Goal: Transaction & Acquisition: Book appointment/travel/reservation

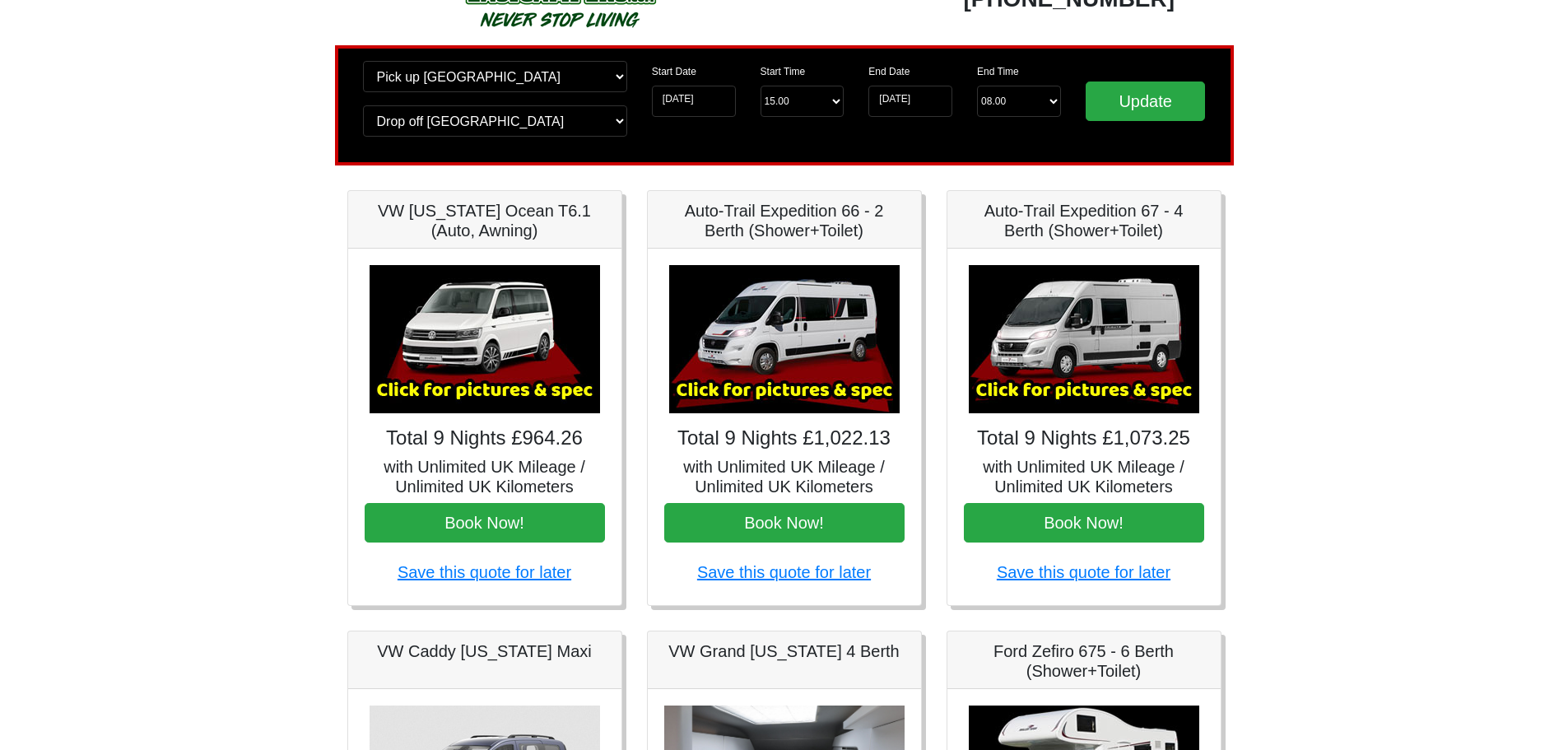
scroll to position [81, 0]
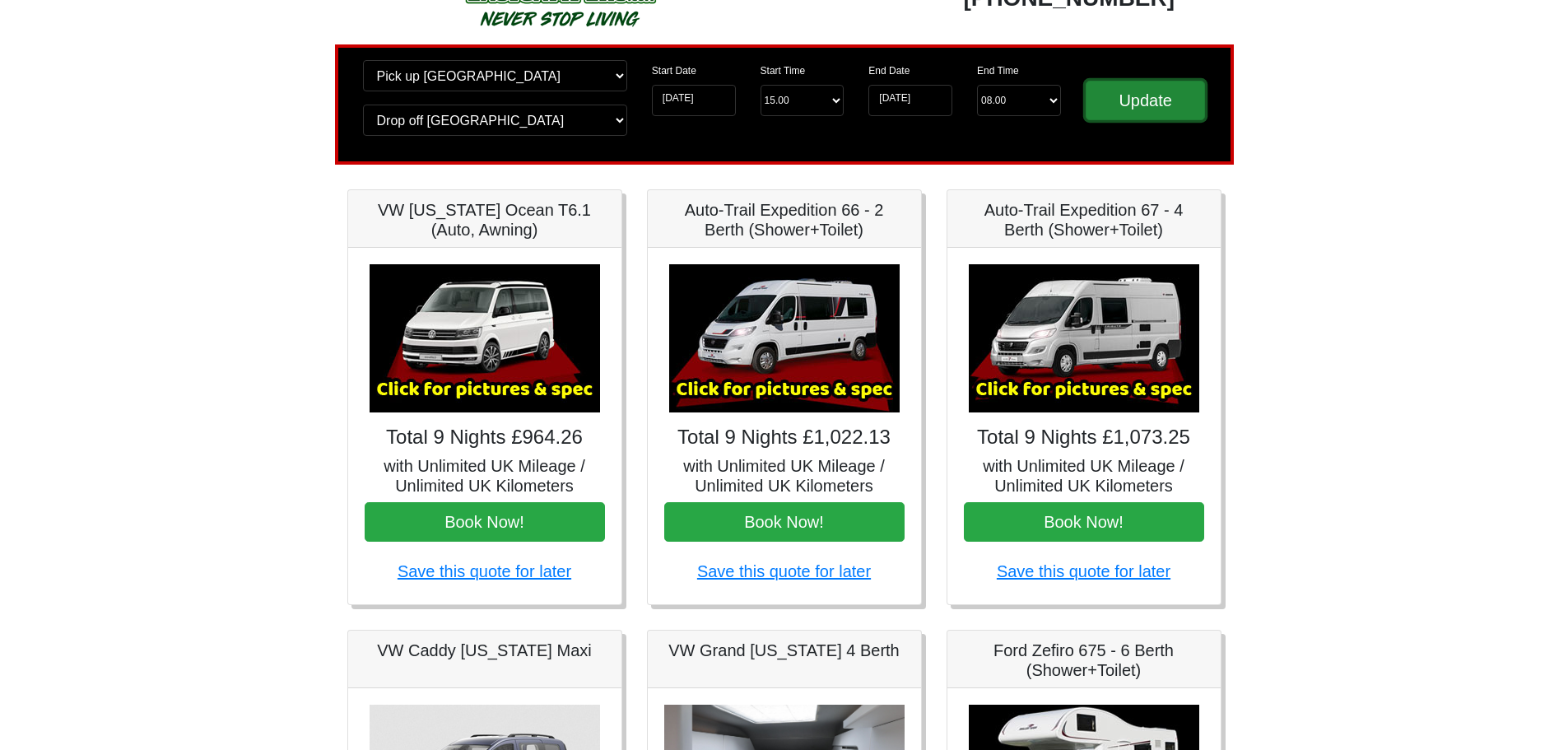
click at [1144, 103] on input "Update" at bounding box center [1145, 100] width 120 height 39
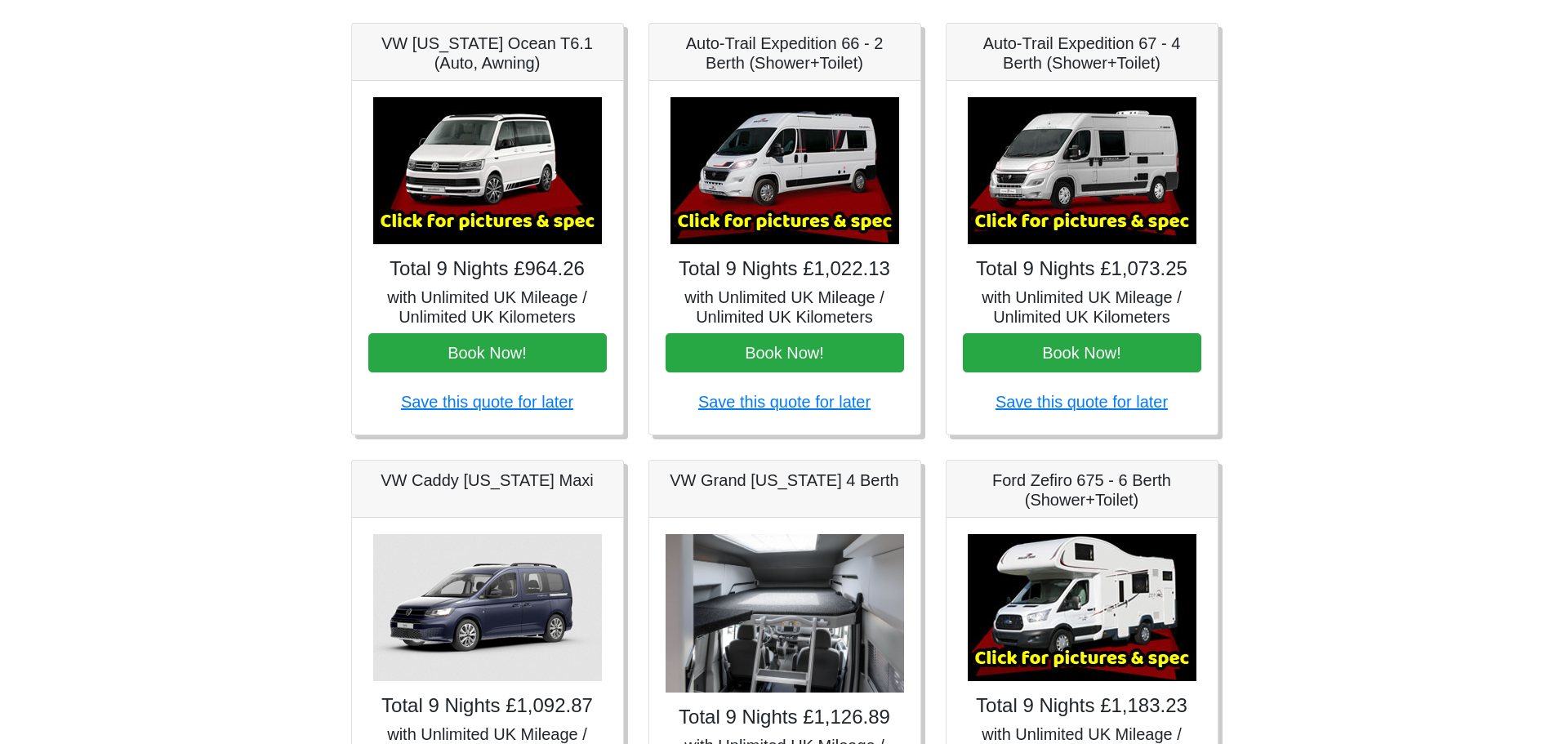
scroll to position [245, 0]
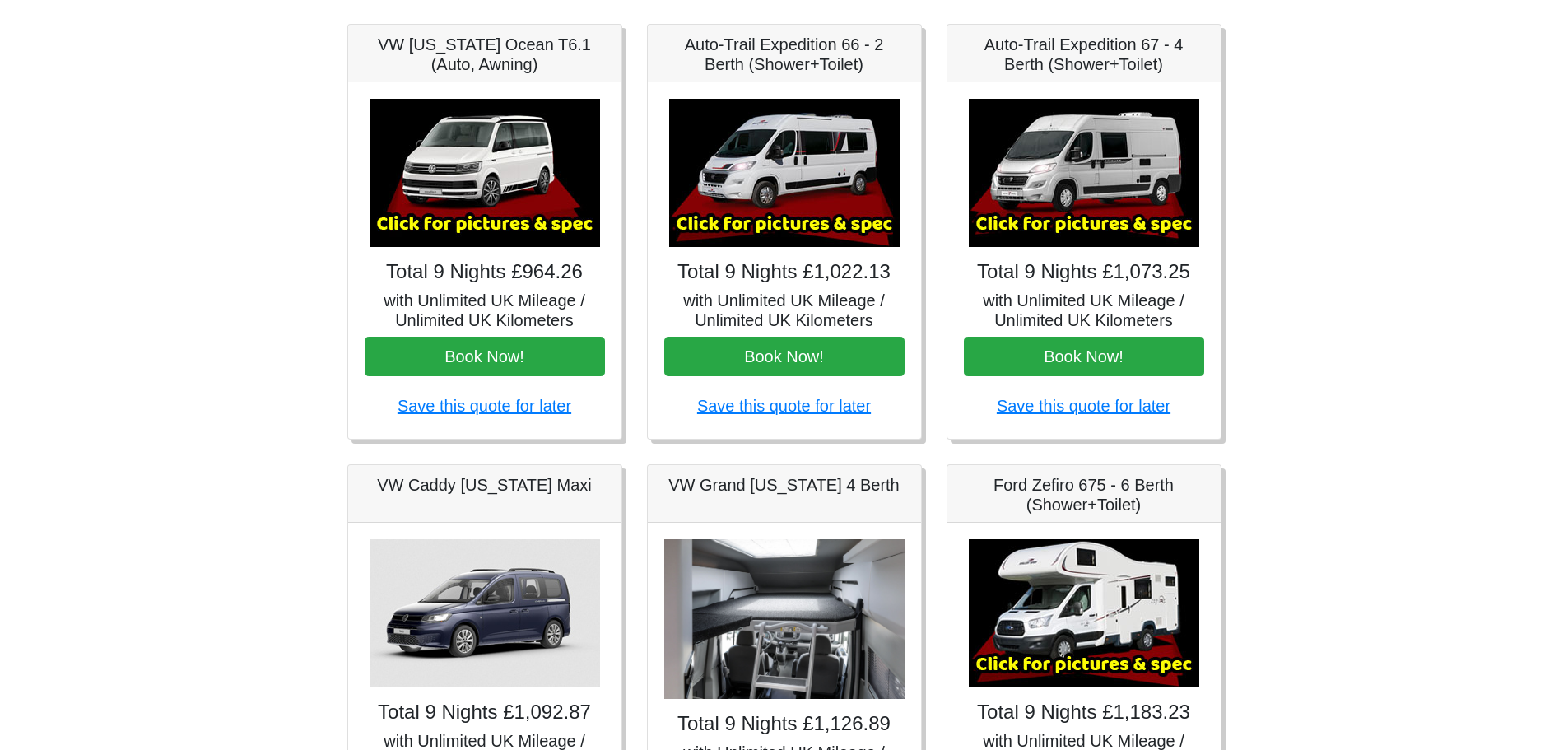
click at [1097, 188] on img at bounding box center [1084, 172] width 230 height 148
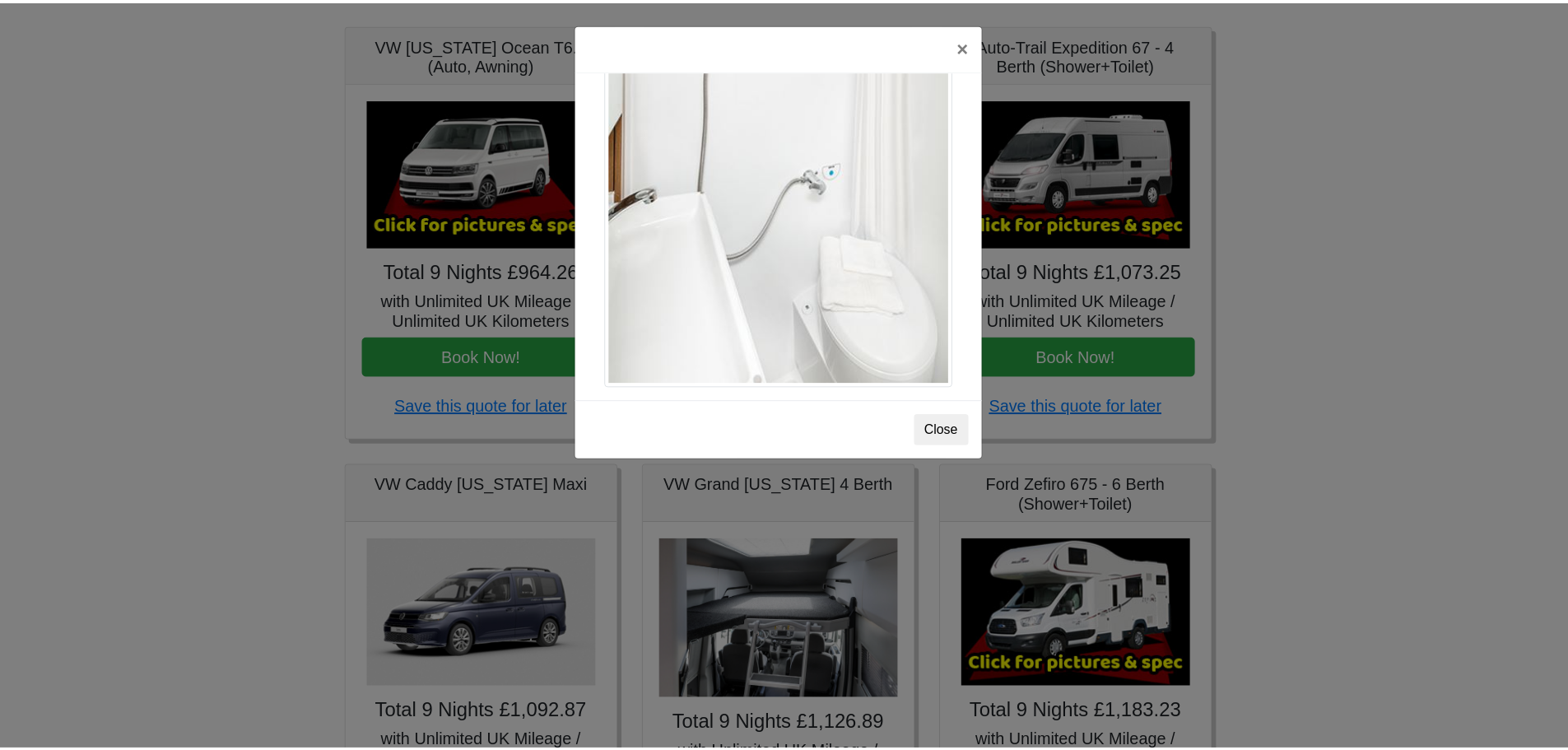
scroll to position [2323, 0]
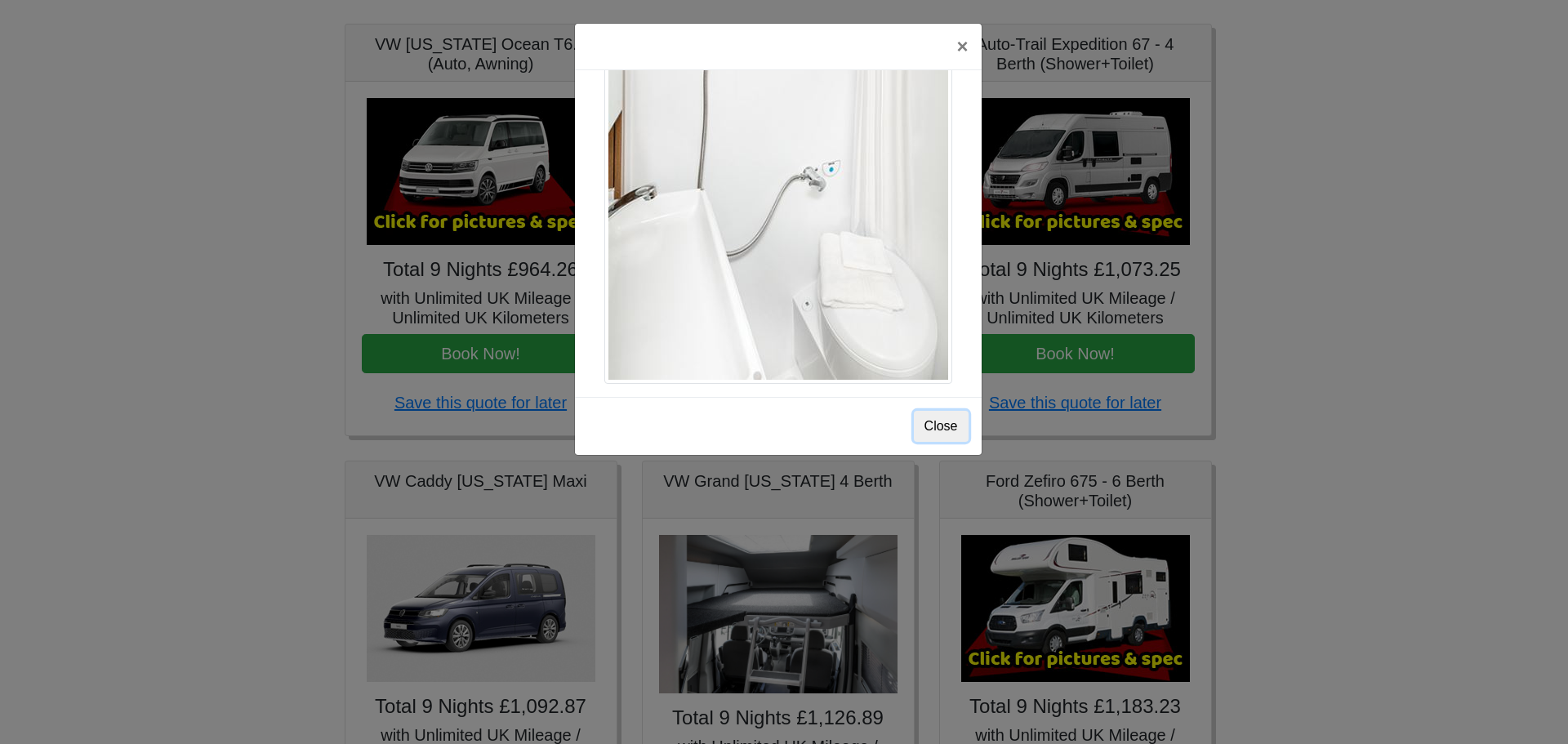
click at [941, 428] on button "Close" at bounding box center [941, 426] width 54 height 31
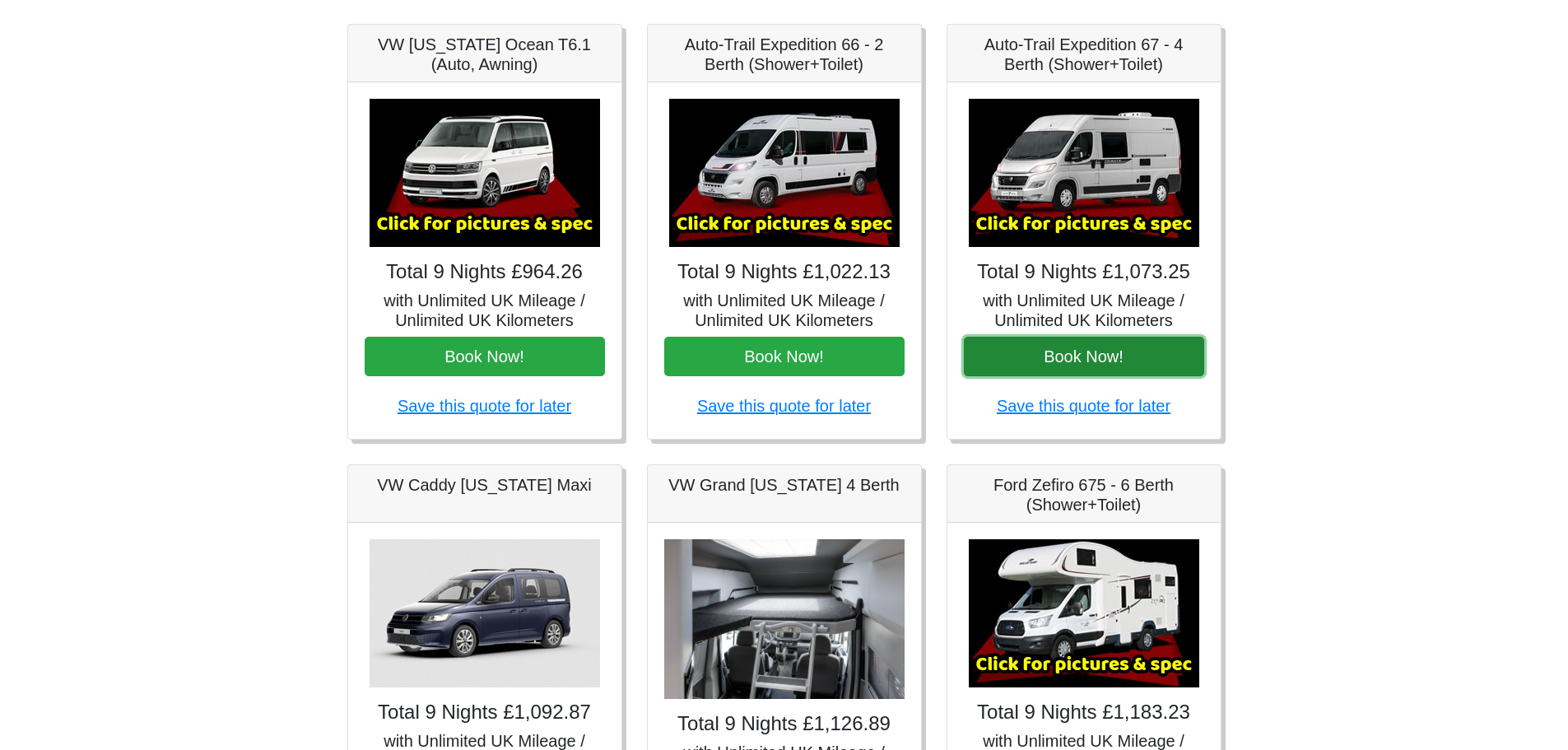
click at [1055, 374] on button "Book Now!" at bounding box center [1084, 356] width 241 height 39
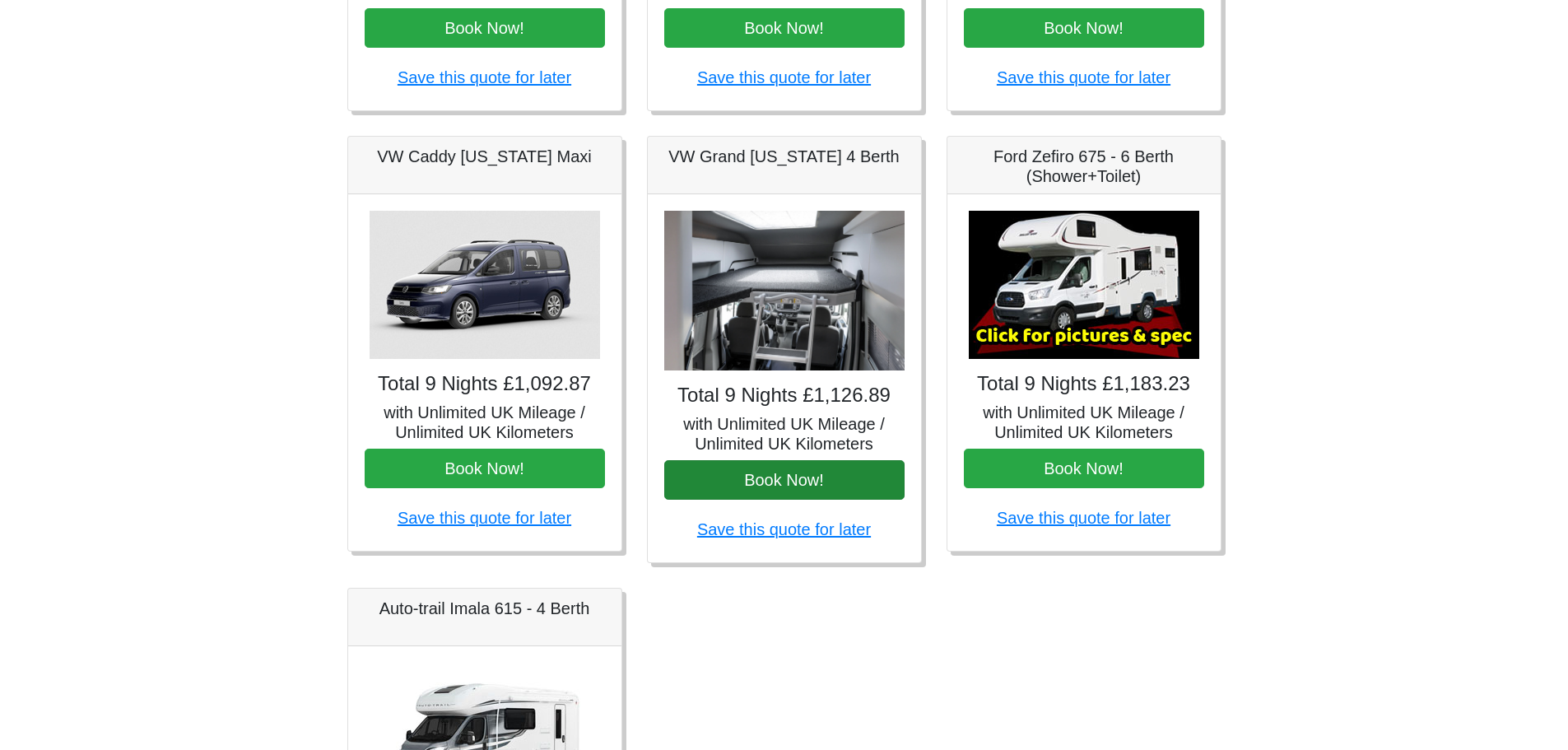
scroll to position [576, 0]
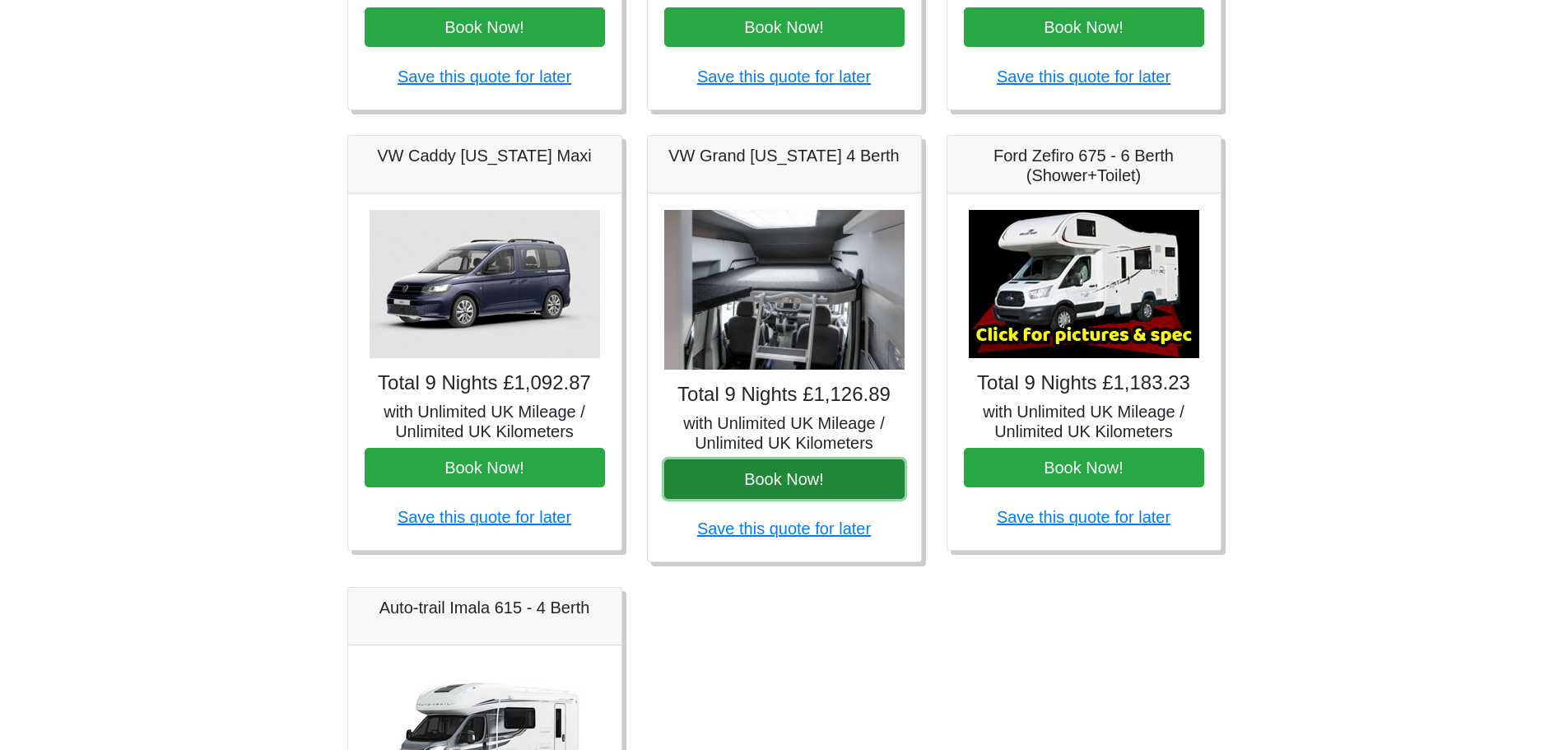
click at [797, 492] on button "Book Now!" at bounding box center [784, 479] width 241 height 39
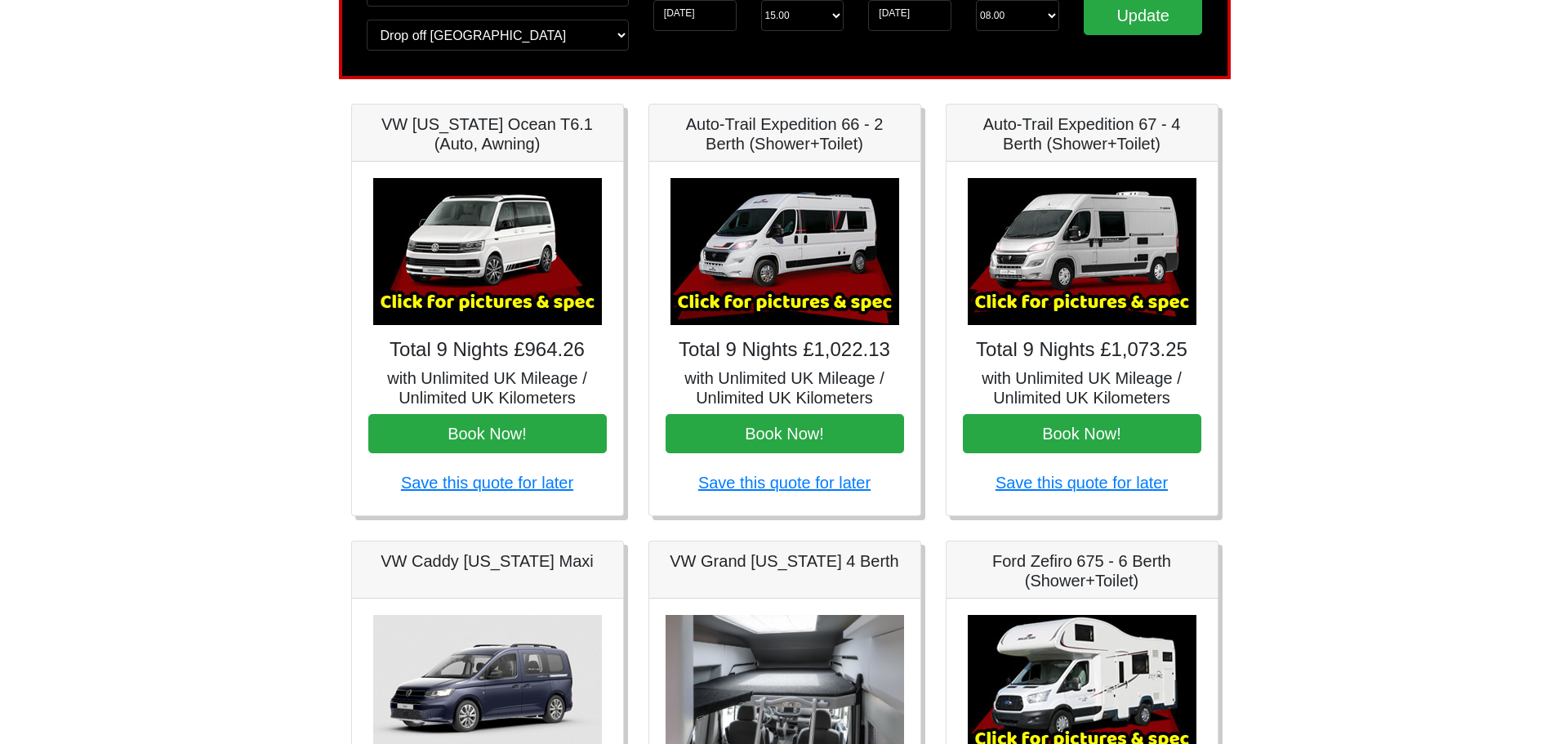
scroll to position [164, 0]
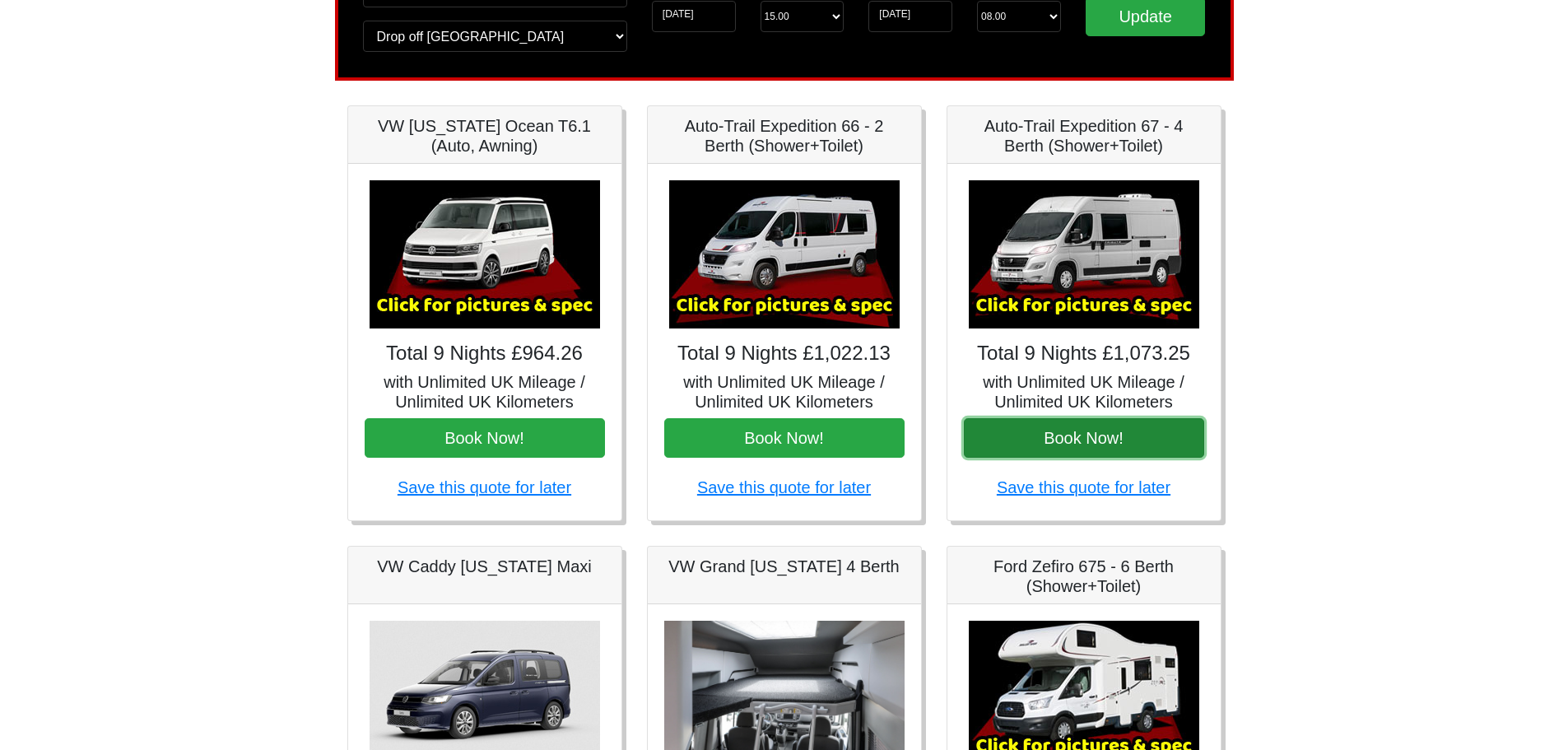
click at [1085, 457] on button "Book Now!" at bounding box center [1084, 438] width 241 height 39
click at [1076, 151] on h5 "Auto-Trail Expedition 67 - 4 Berth (Shower+Toilet)" at bounding box center [1084, 136] width 241 height 39
click at [1087, 274] on img at bounding box center [1084, 254] width 230 height 148
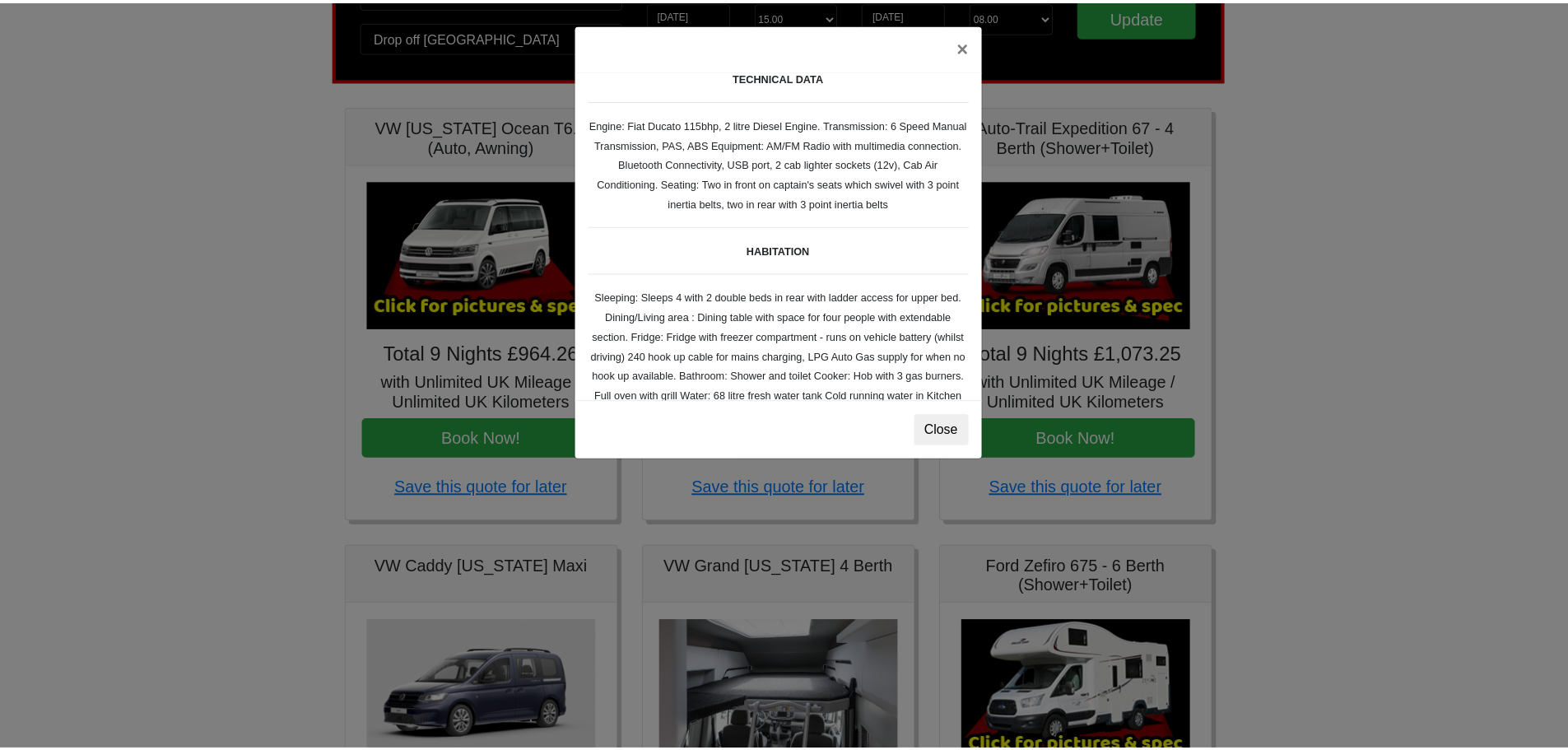
scroll to position [0, 0]
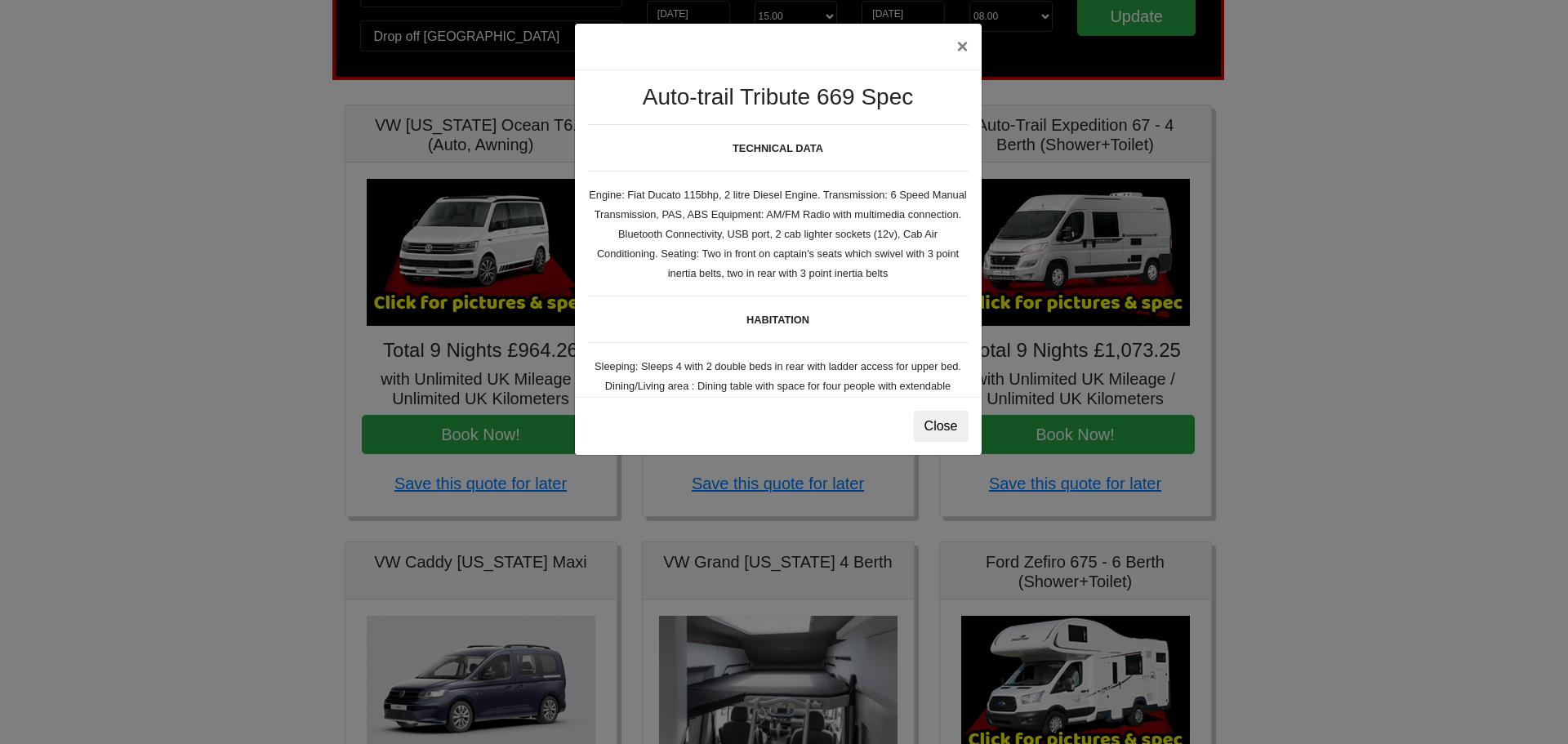
click at [804, 589] on div "× Auto-trail Tribute 669 Spec TECHNICAL DATA Engine: Fiat Ducato 115bhp, 2 litr…" at bounding box center [784, 372] width 1568 height 744
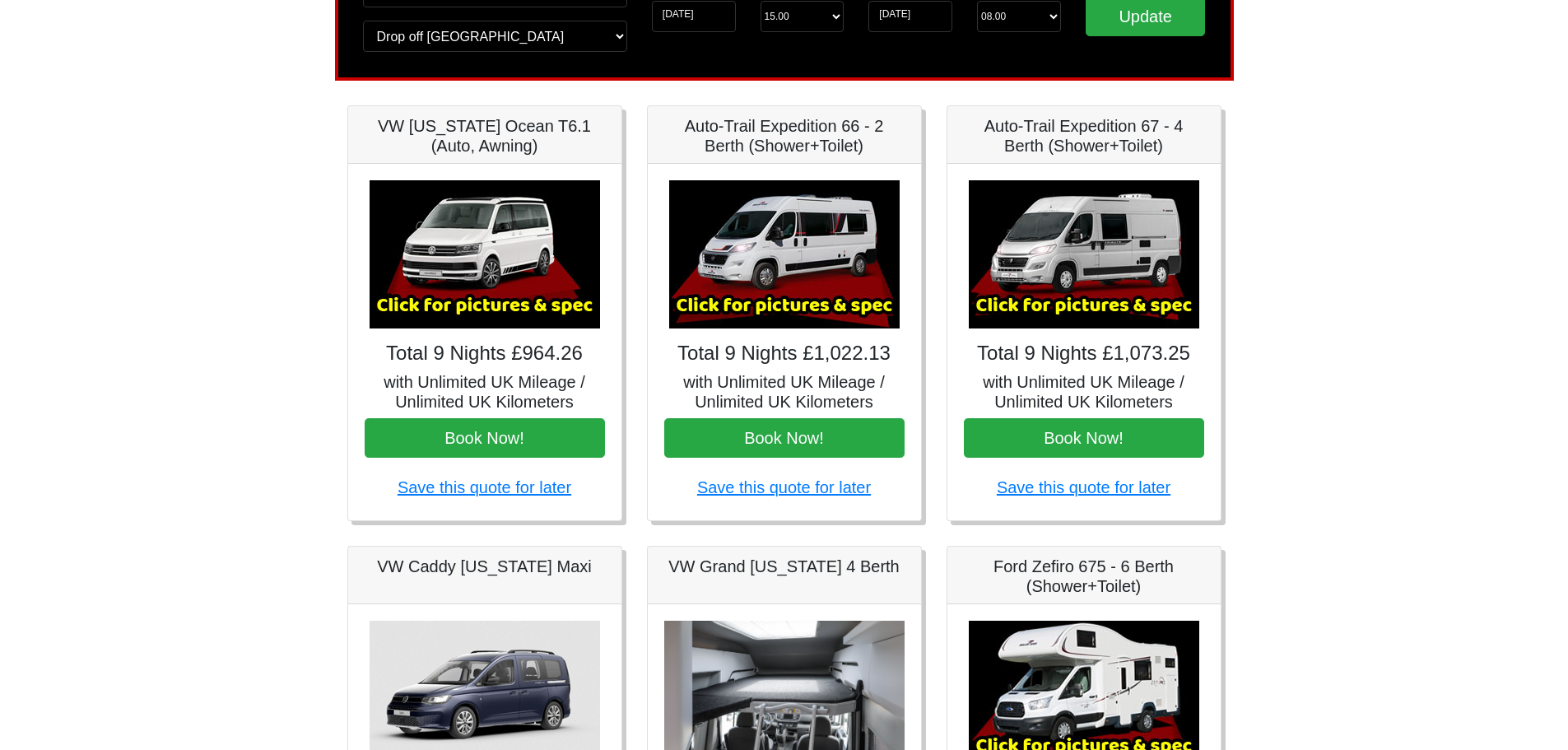
click at [777, 677] on img at bounding box center [784, 700] width 241 height 160
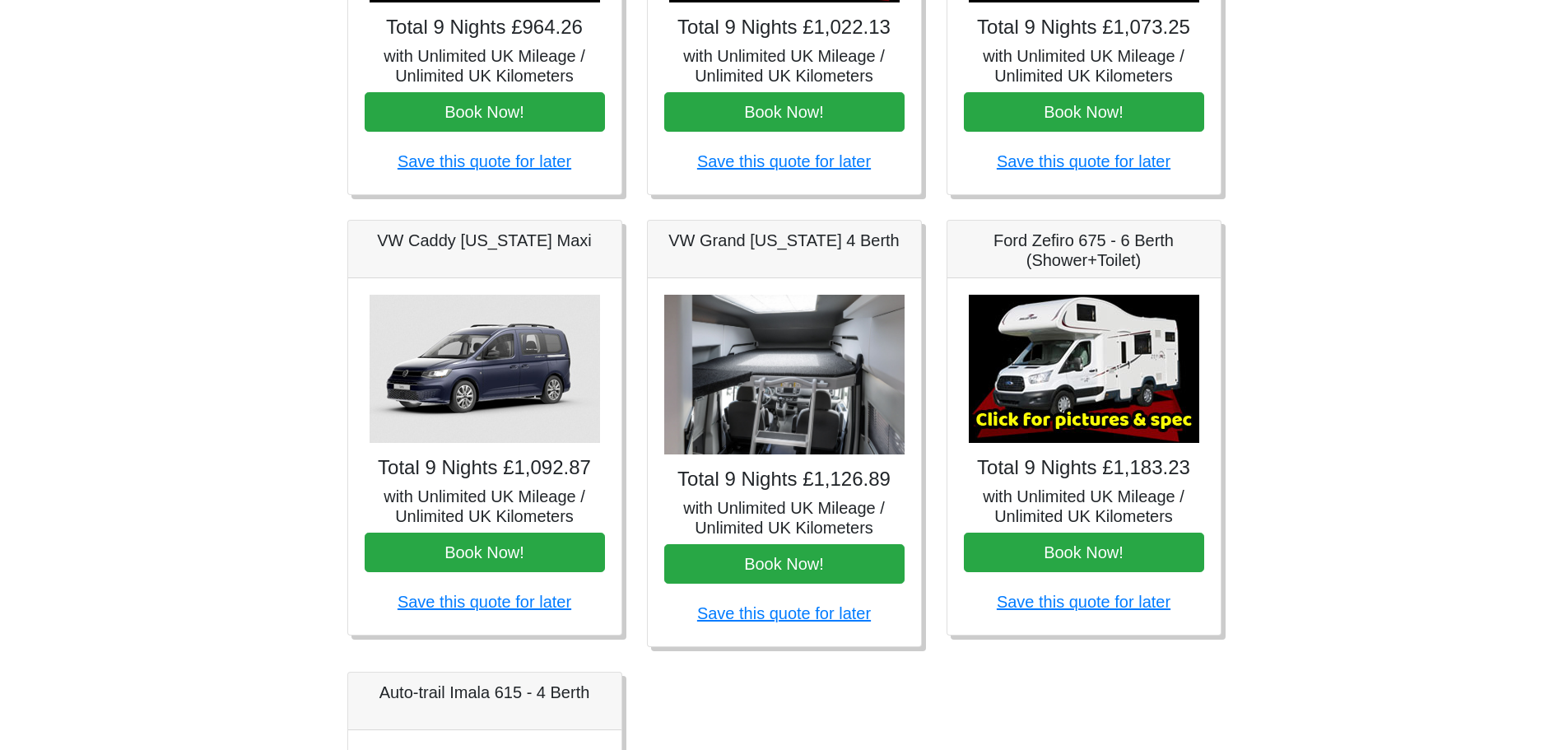
click at [788, 404] on img at bounding box center [784, 374] width 241 height 160
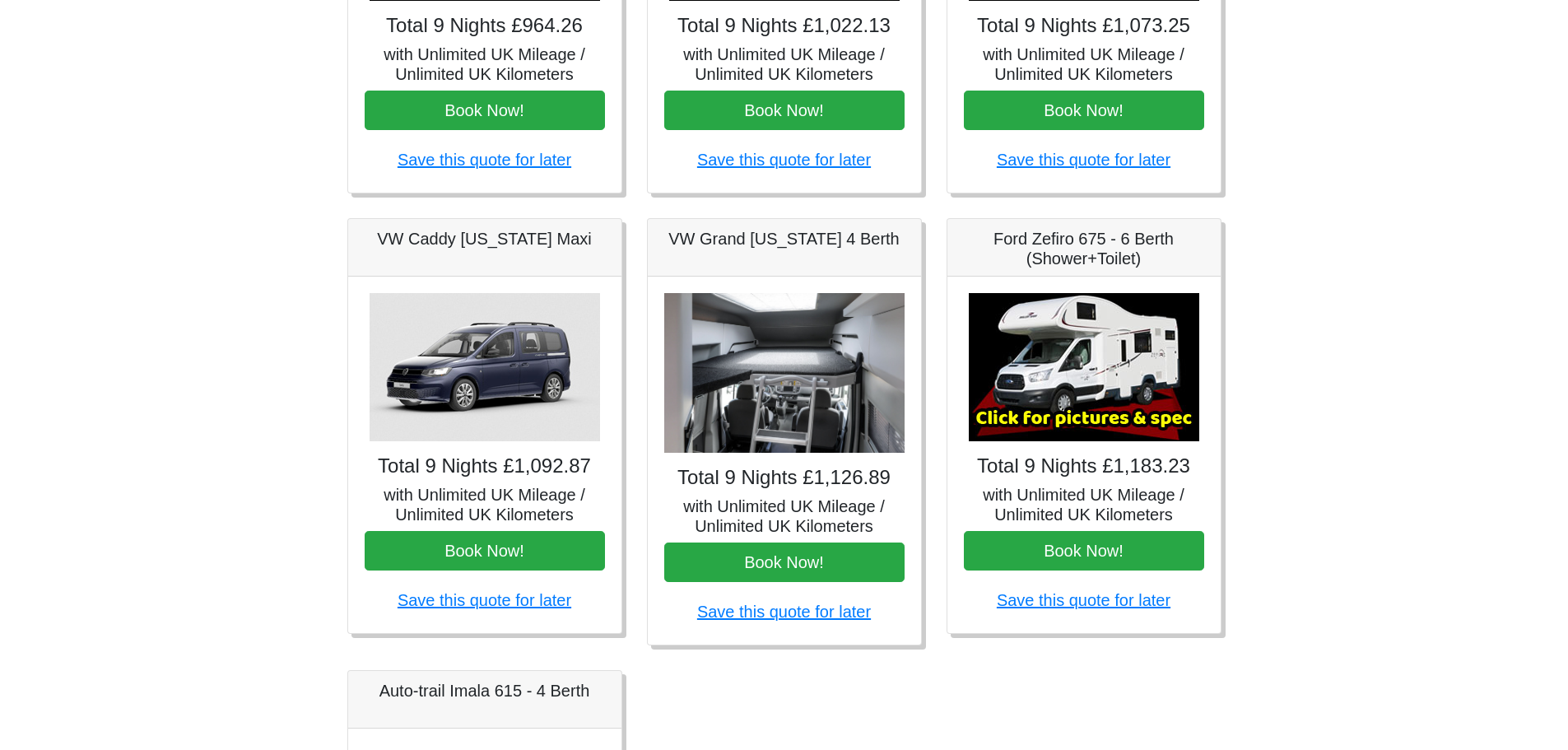
scroll to position [494, 0]
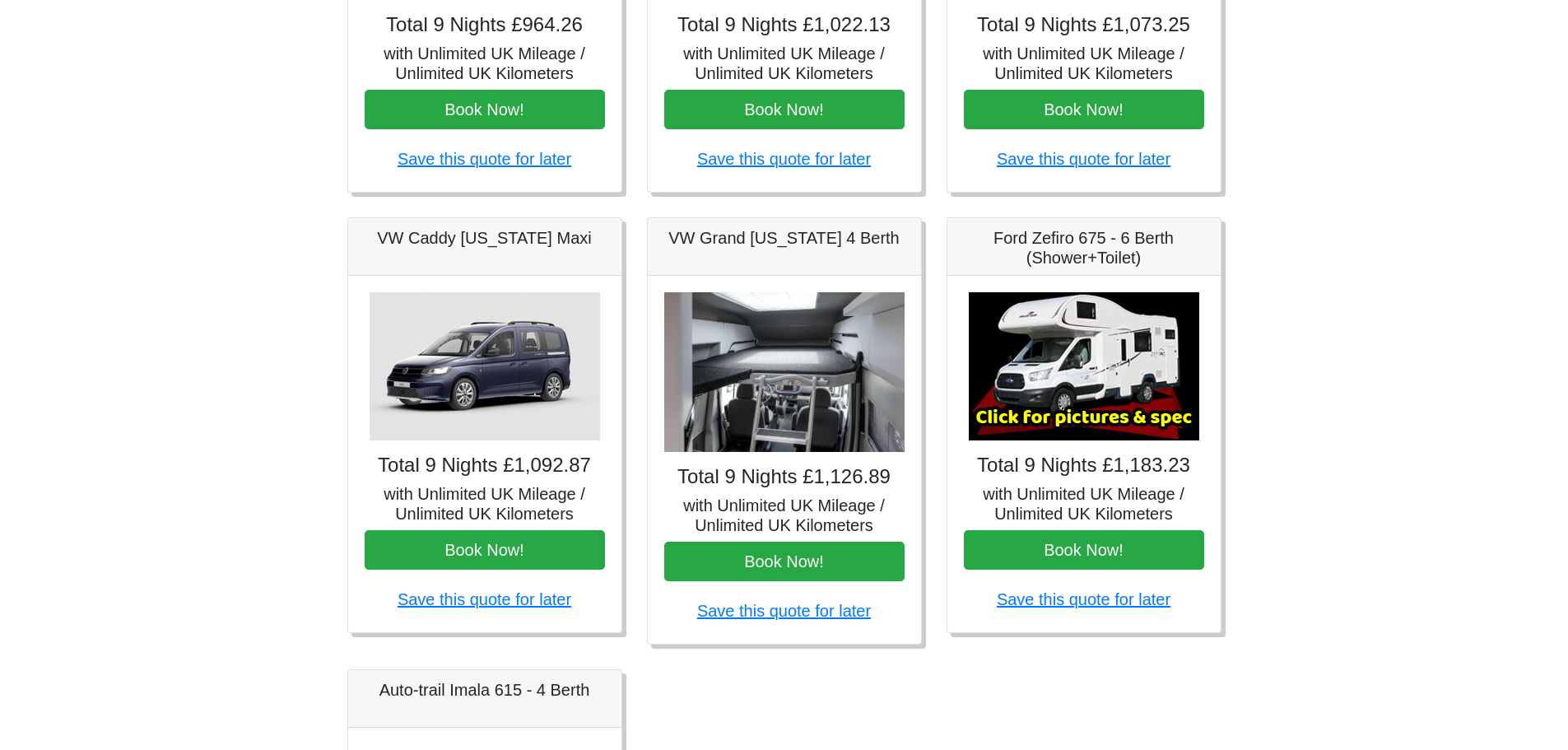
drag, startPoint x: 788, startPoint y: 404, endPoint x: 792, endPoint y: 347, distance: 57.1
click at [788, 402] on img at bounding box center [784, 372] width 241 height 160
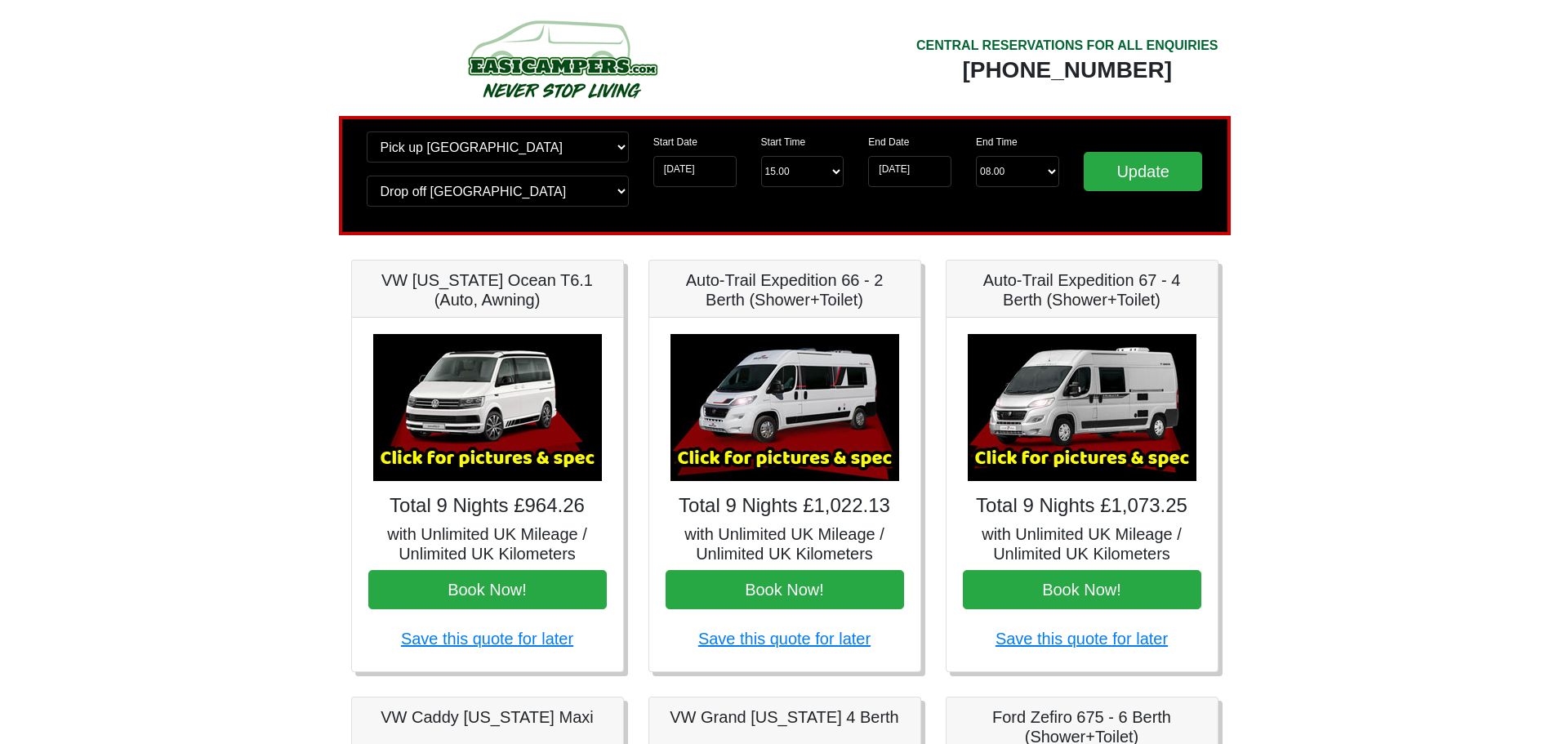
scroll to position [0, 0]
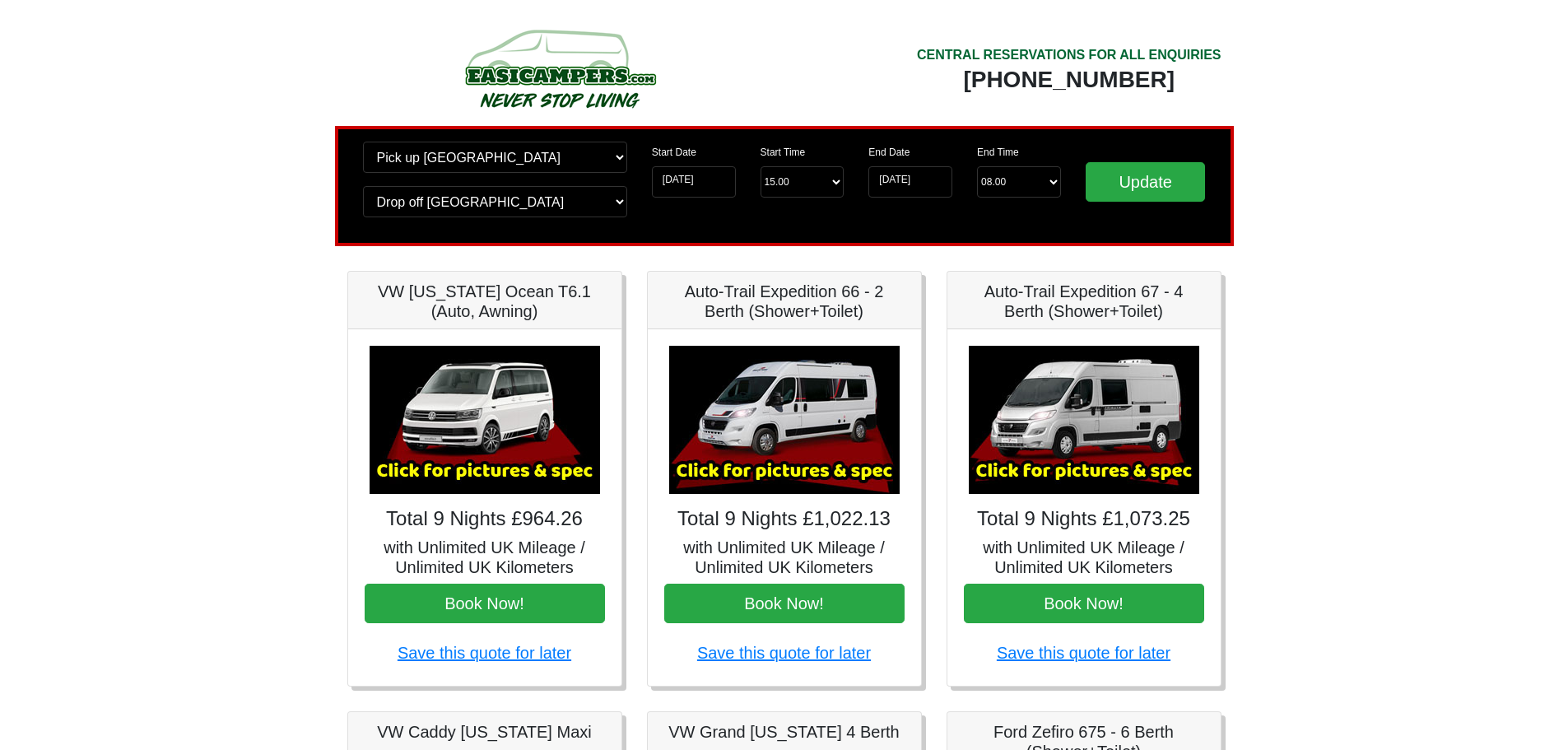
click at [1102, 429] on img at bounding box center [1084, 420] width 230 height 148
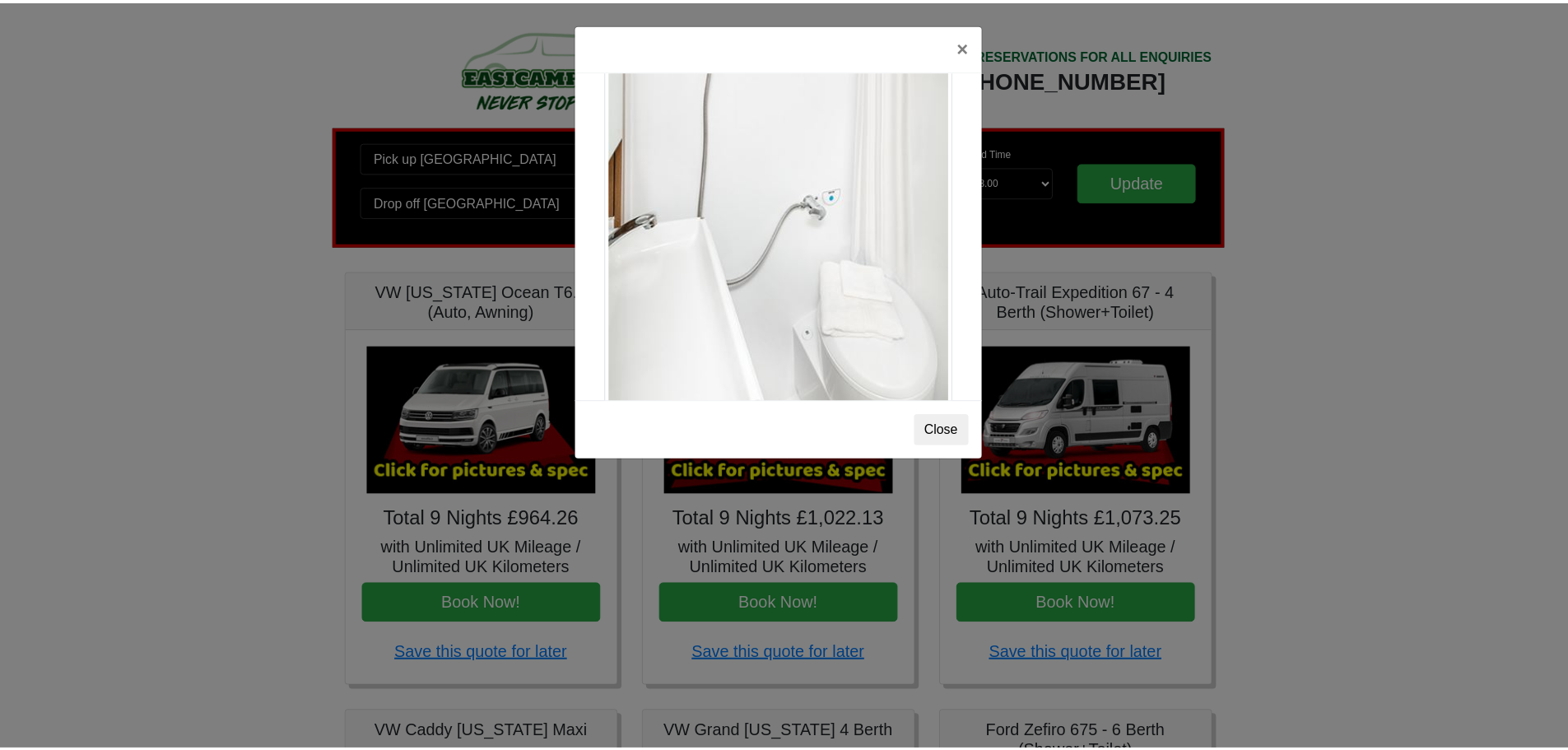
scroll to position [2323, 0]
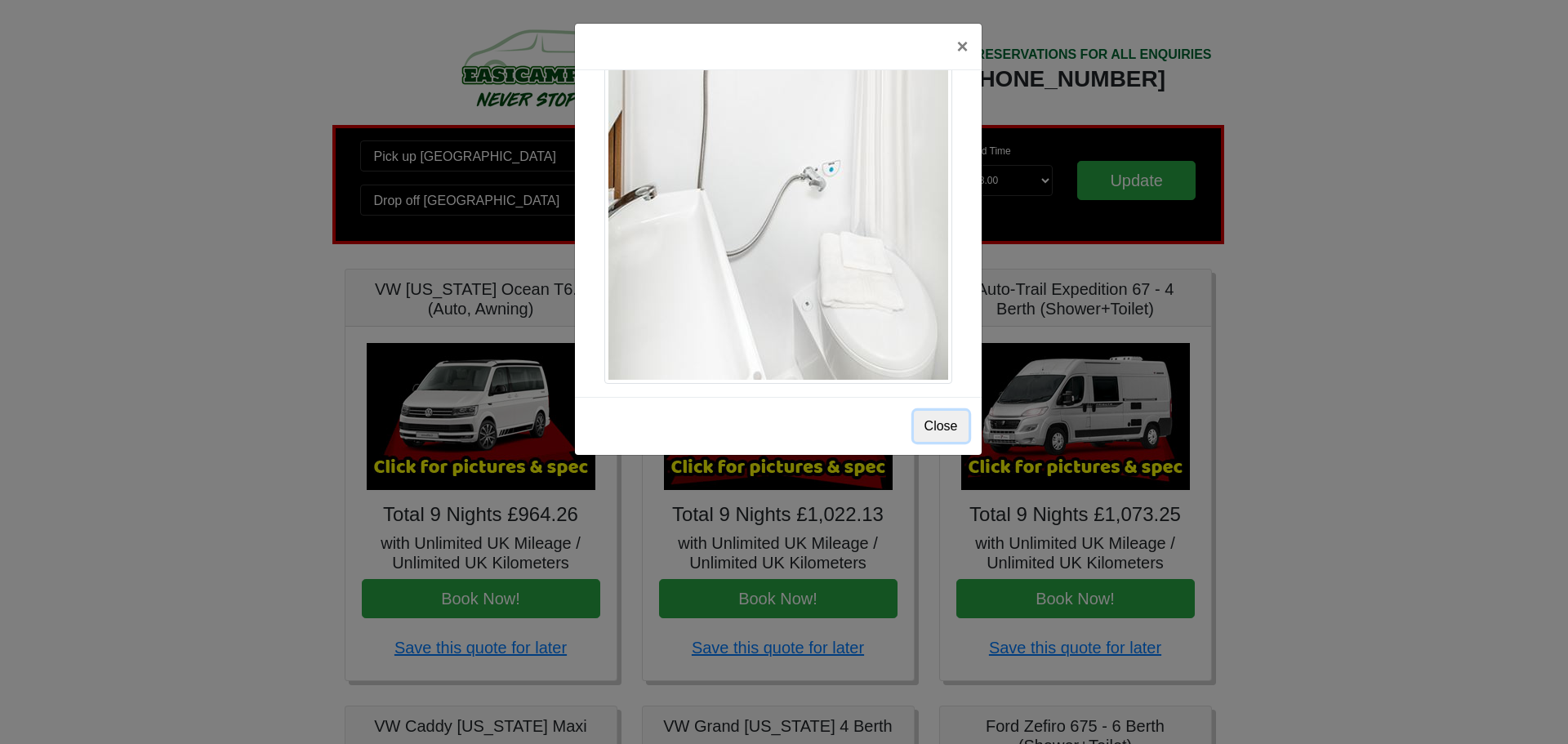
click at [930, 429] on button "Close" at bounding box center [941, 426] width 54 height 31
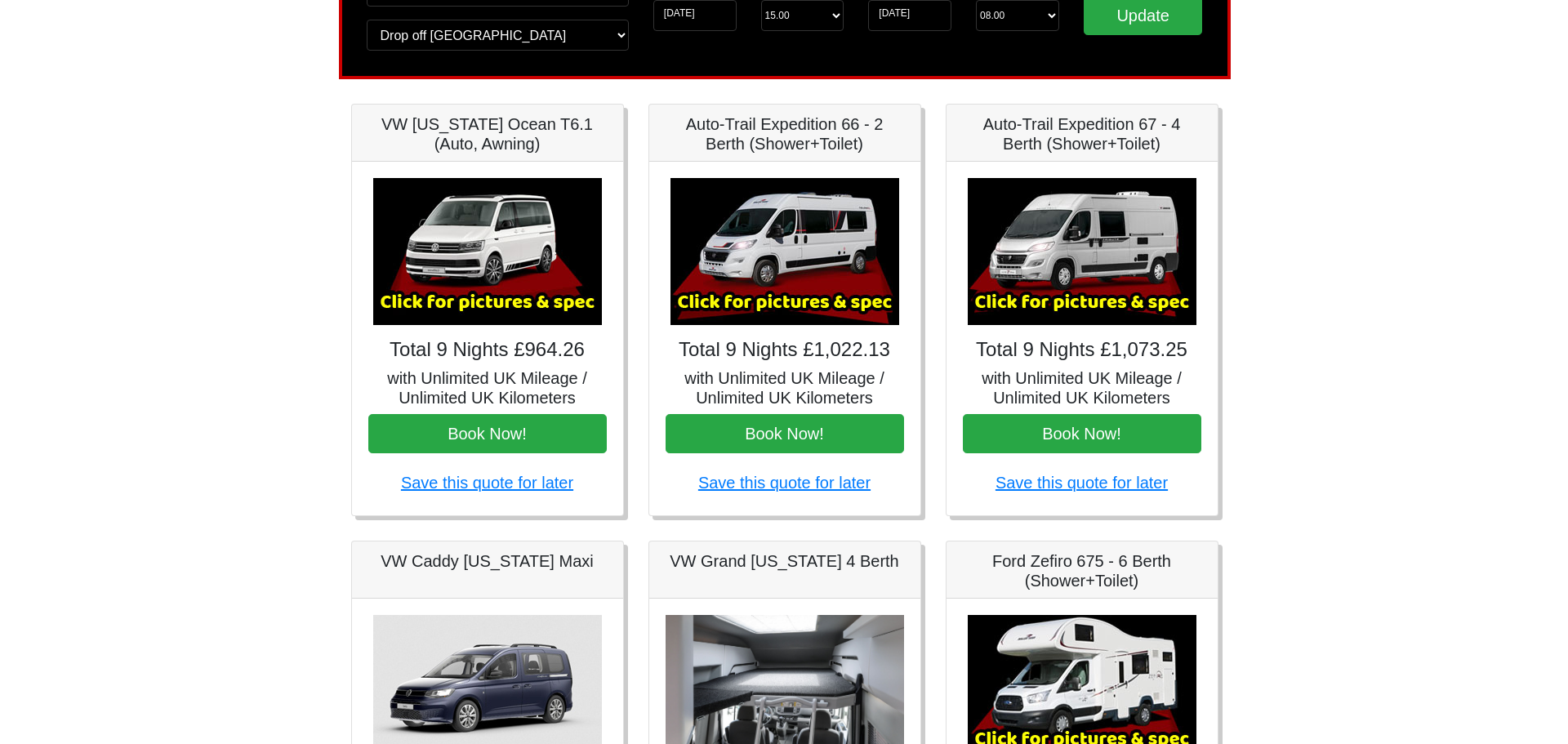
scroll to position [164, 0]
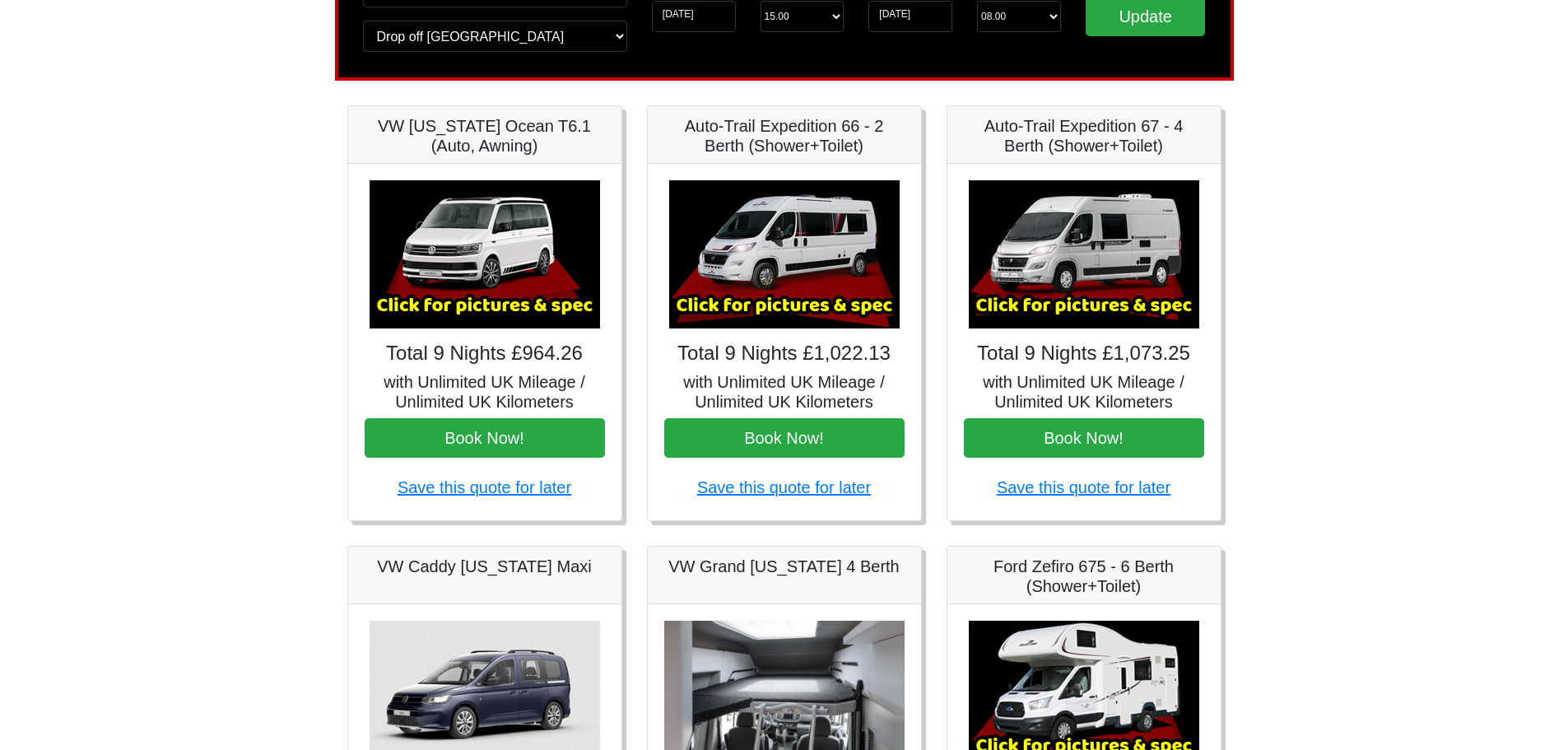
click at [1055, 277] on img at bounding box center [1084, 254] width 230 height 148
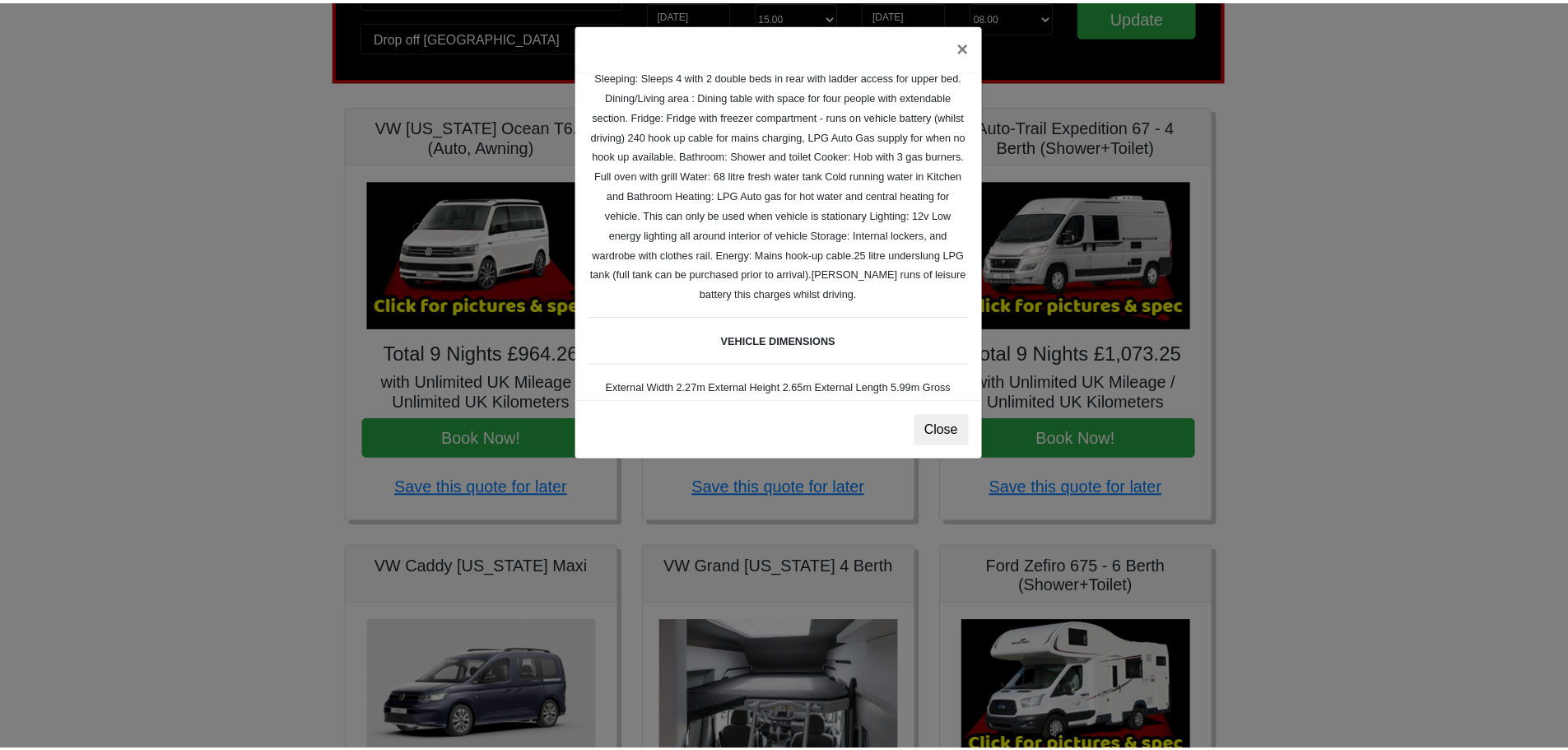
scroll to position [292, 0]
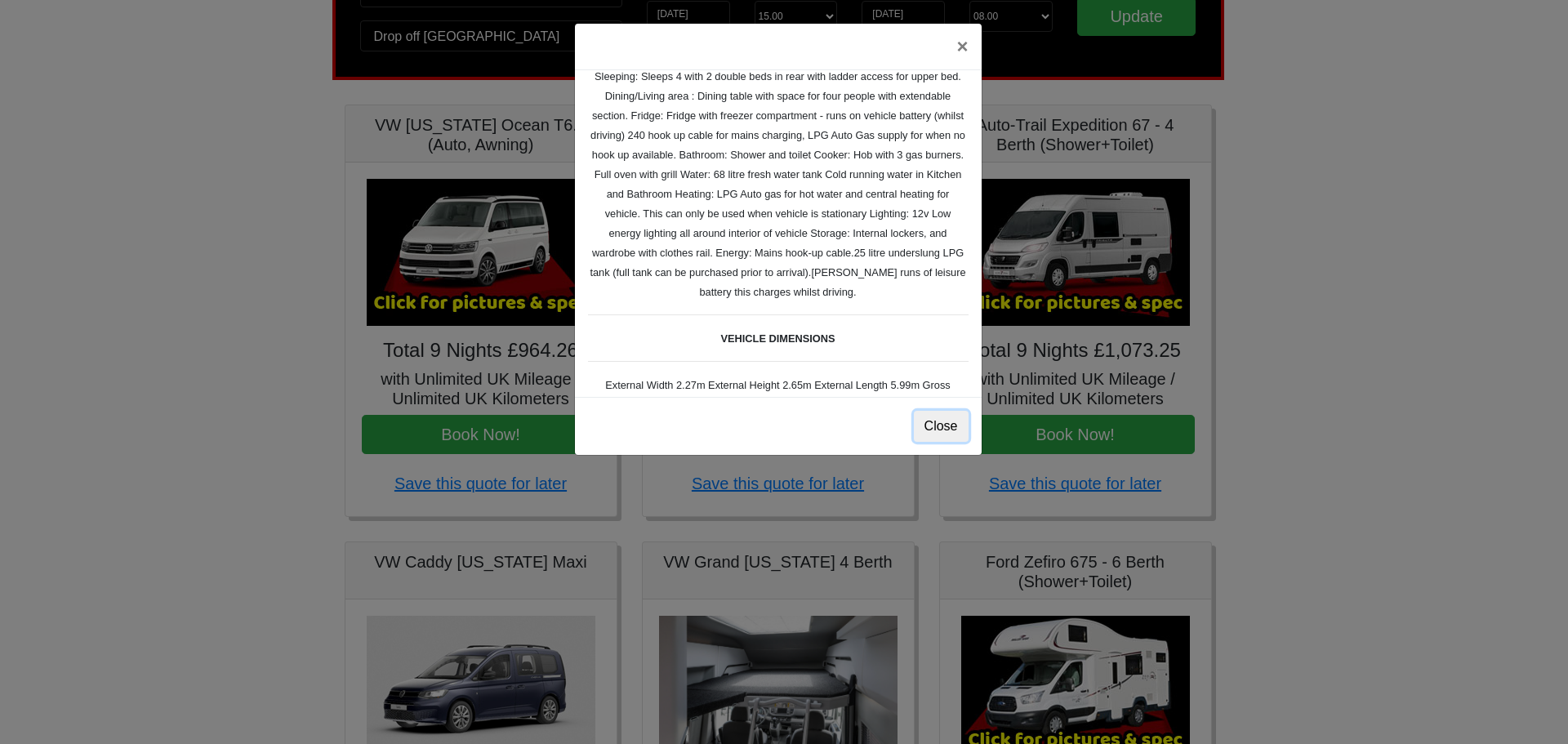
click at [929, 431] on button "Close" at bounding box center [941, 426] width 54 height 31
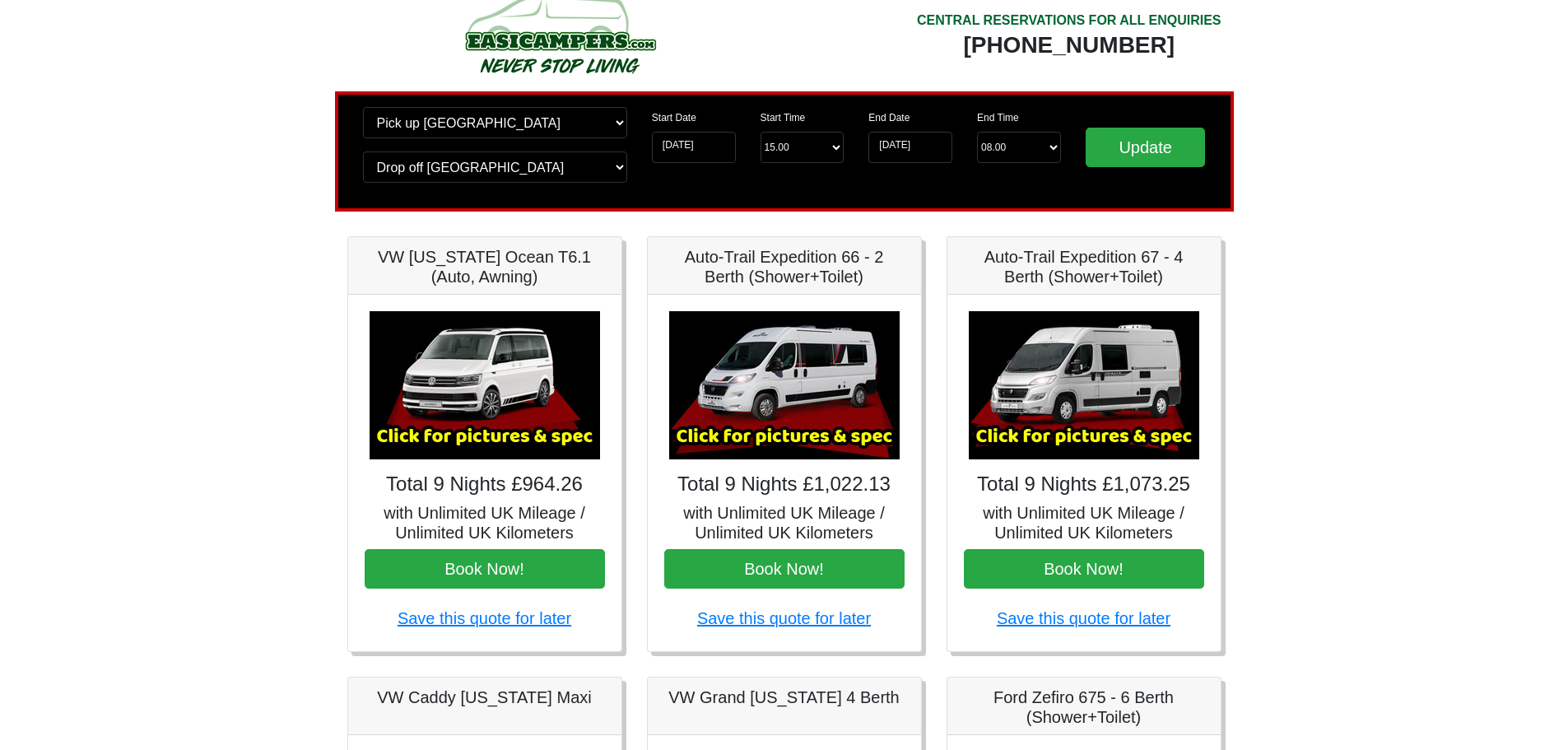
scroll to position [0, 0]
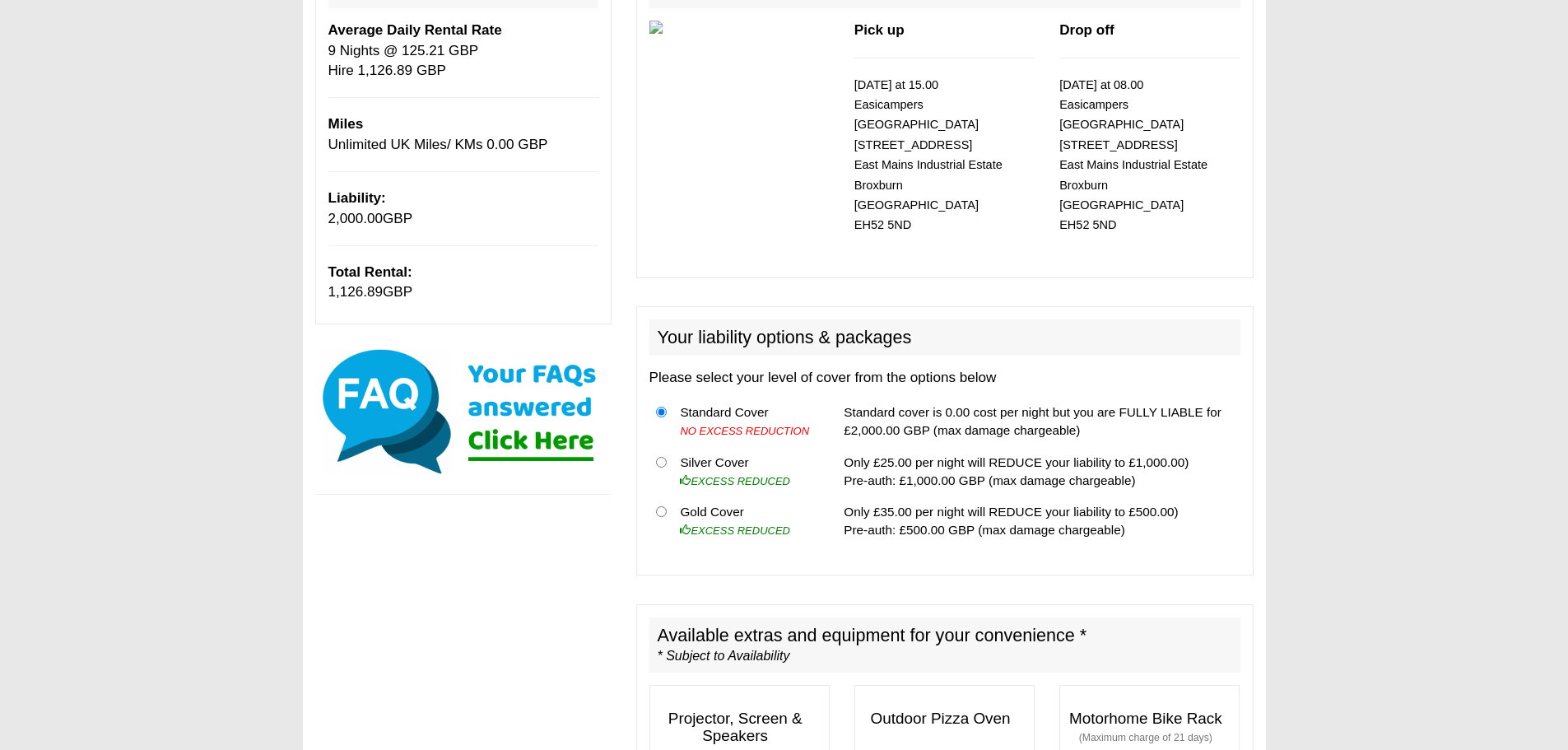
scroll to position [246, 0]
click at [656, 505] on input "radio" at bounding box center [661, 510] width 10 height 10
radio input "true"
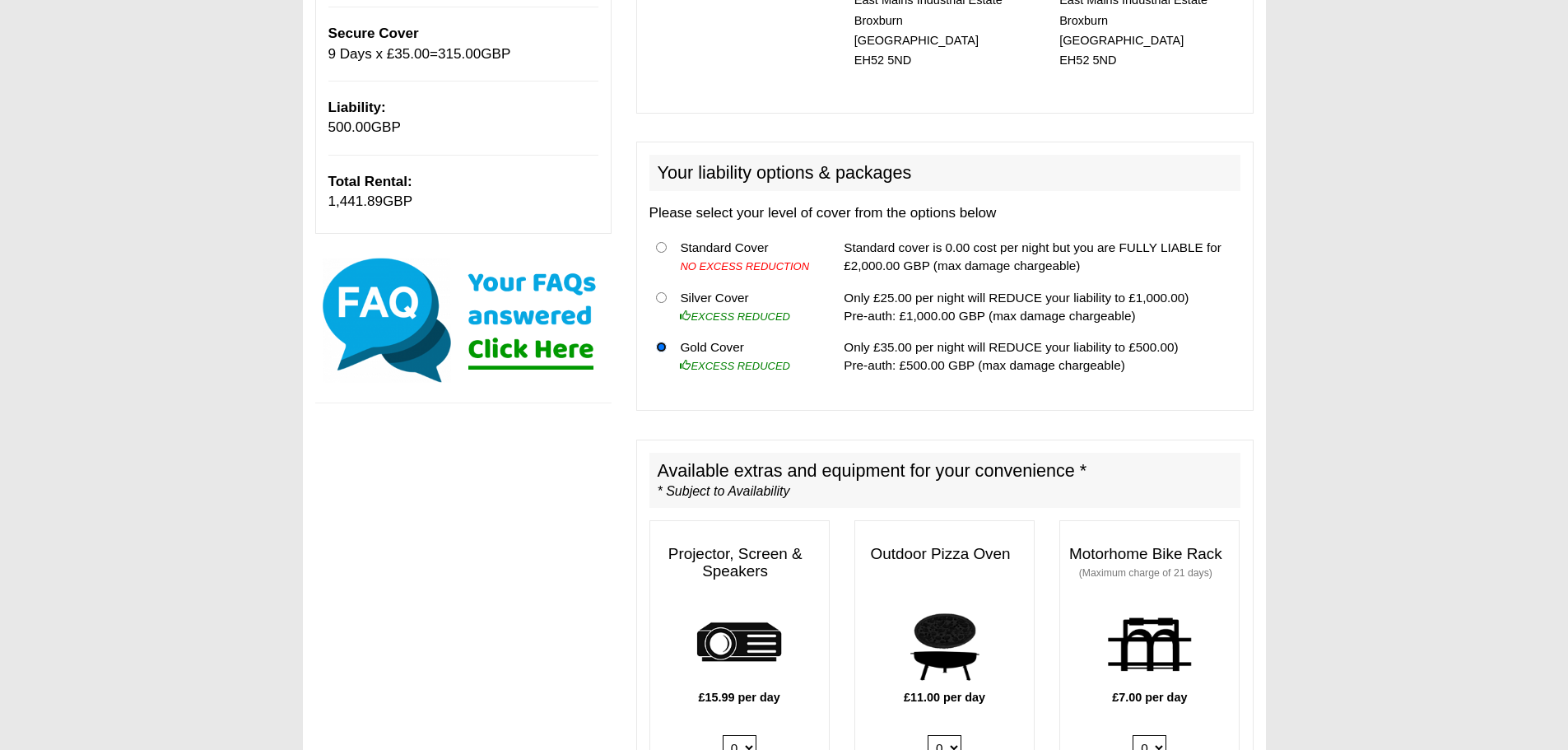
scroll to position [411, 0]
click at [658, 291] on input "radio" at bounding box center [661, 296] width 10 height 10
radio input "true"
click at [656, 241] on input "radio" at bounding box center [661, 247] width 10 height 10
radio input "true"
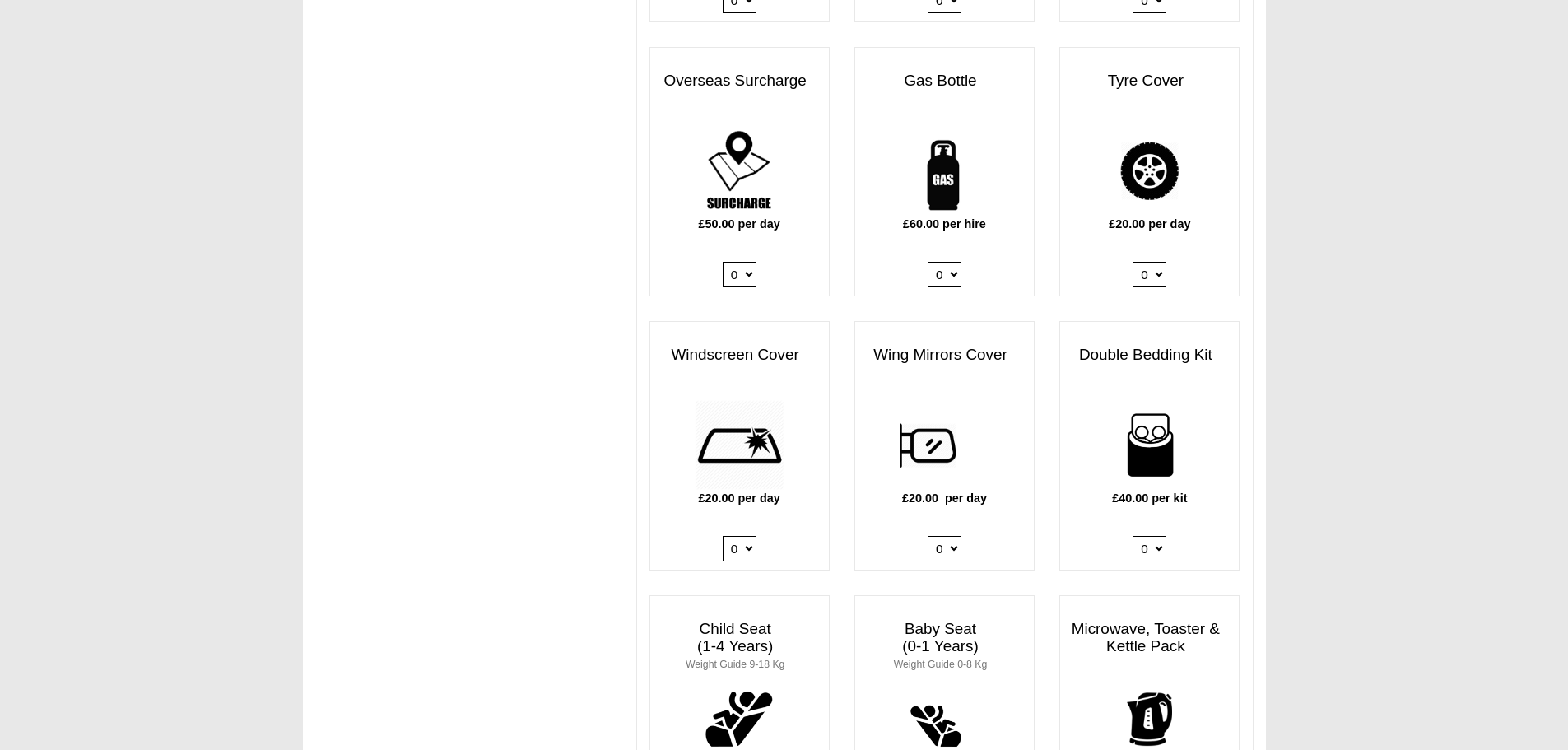
scroll to position [1158, 0]
click at [941, 261] on select "0 1" at bounding box center [944, 274] width 33 height 26
click at [928, 261] on select "0 1" at bounding box center [944, 274] width 33 height 26
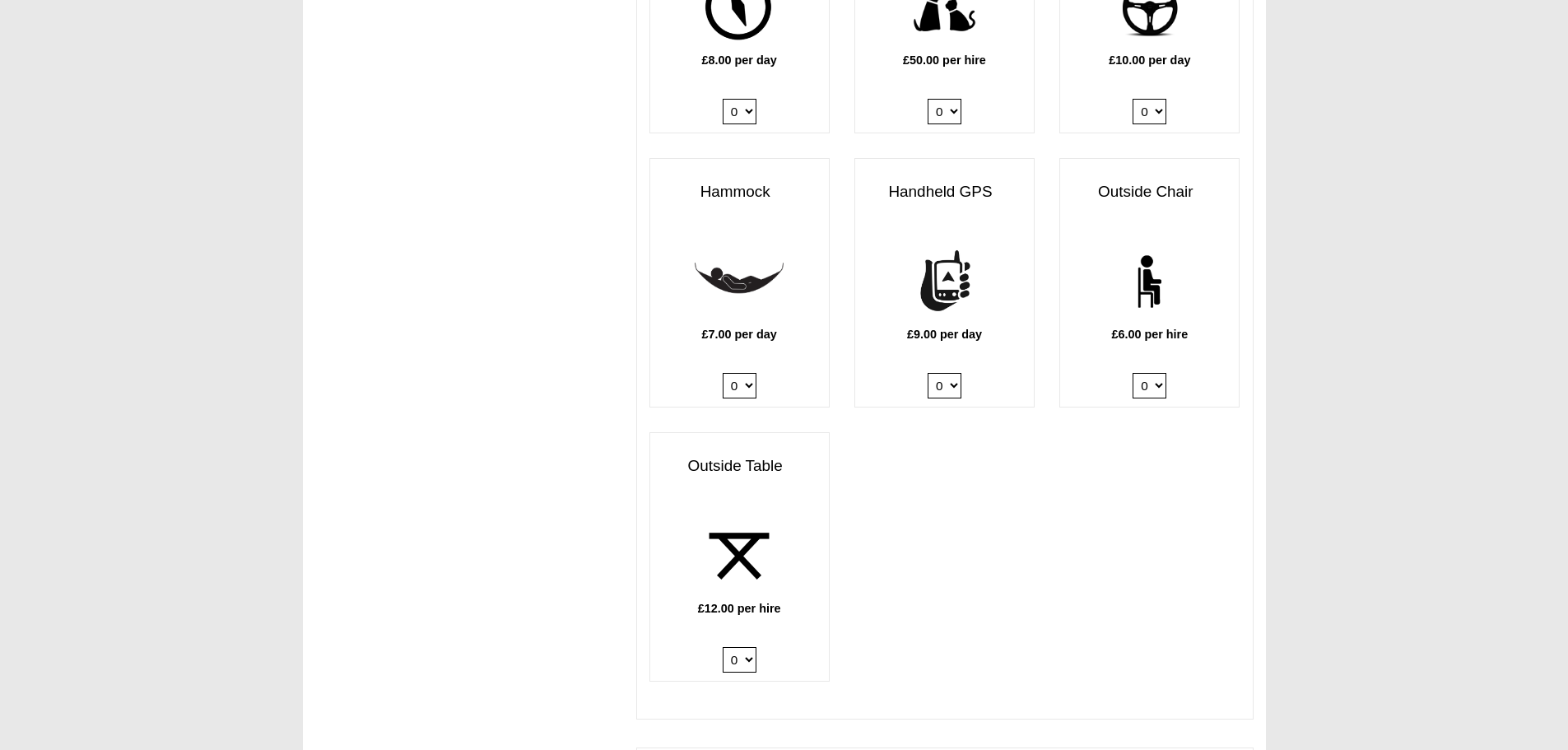
scroll to position [2144, 0]
click at [1164, 372] on select "0 1 2 3 4 5 6" at bounding box center [1149, 385] width 33 height 26
click at [1132, 372] on select "0 1 2 3 4 5 6" at bounding box center [1149, 385] width 33 height 26
click at [1161, 372] on select "0 1 2 3 4 5 6" at bounding box center [1149, 385] width 33 height 26
select select "Outside Chair x QTY 2 @ 6.00 GBP per hire."
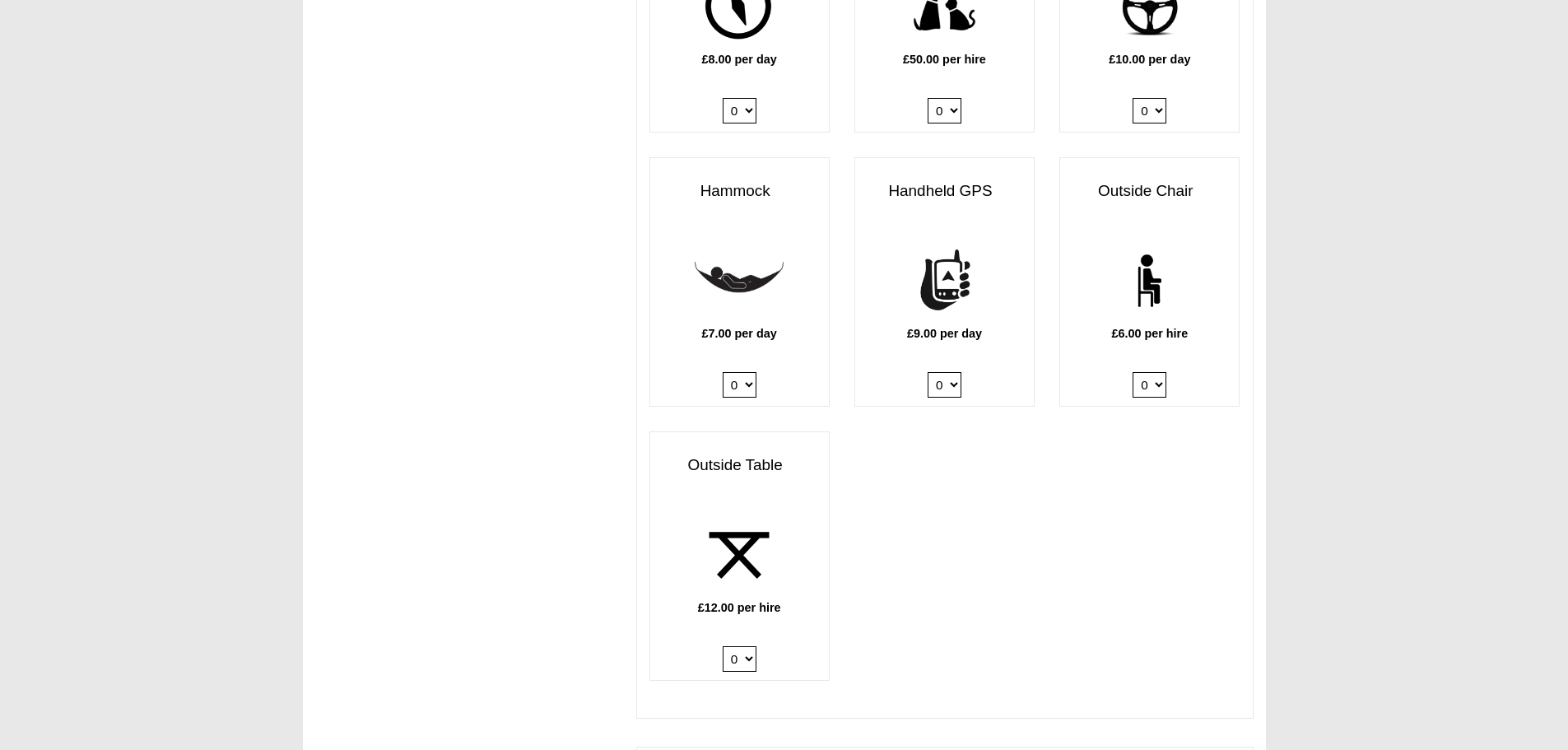
click at [1132, 372] on select "0 1 2 3 4 5 6" at bounding box center [1149, 385] width 33 height 26
click at [745, 646] on select "0 1 2" at bounding box center [739, 659] width 33 height 26
select select "Outside Table x QTY 1 @ 12.00 GBP per hire."
click at [722, 646] on select "0 1 2" at bounding box center [739, 659] width 33 height 26
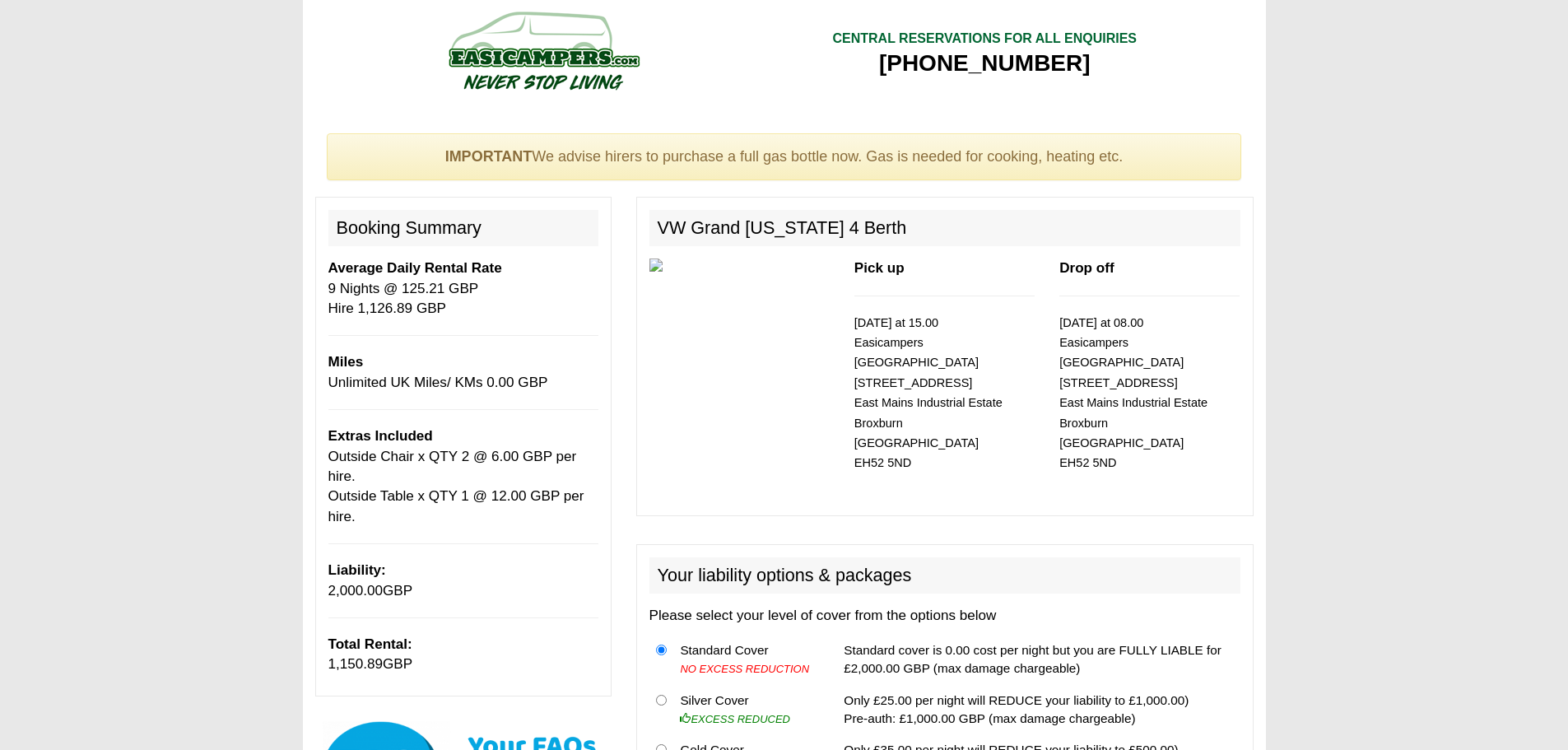
scroll to position [6, 0]
drag, startPoint x: 855, startPoint y: 406, endPoint x: 906, endPoint y: 408, distance: 51.0
click at [906, 408] on p "06/09/2025 at 15.00 Easicampers Edinburgh 1 Drovers Road East Mains Industrial …" at bounding box center [944, 394] width 181 height 160
drag, startPoint x: 887, startPoint y: 404, endPoint x: 1184, endPoint y: 271, distance: 325.4
click at [1184, 271] on p "Drop off" at bounding box center [1149, 270] width 181 height 20
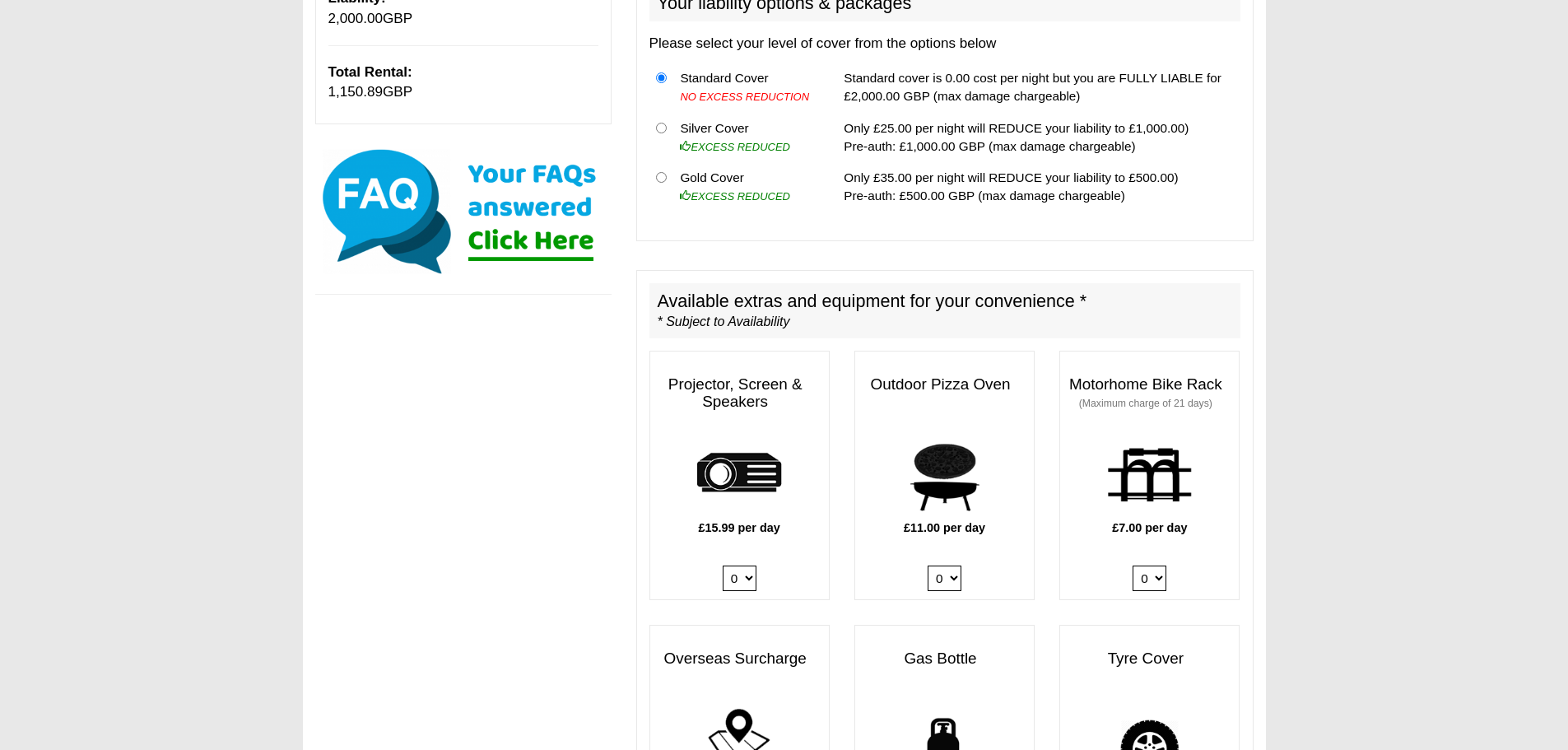
scroll to position [580, 0]
click at [659, 122] on input "radio" at bounding box center [661, 127] width 10 height 10
radio input "true"
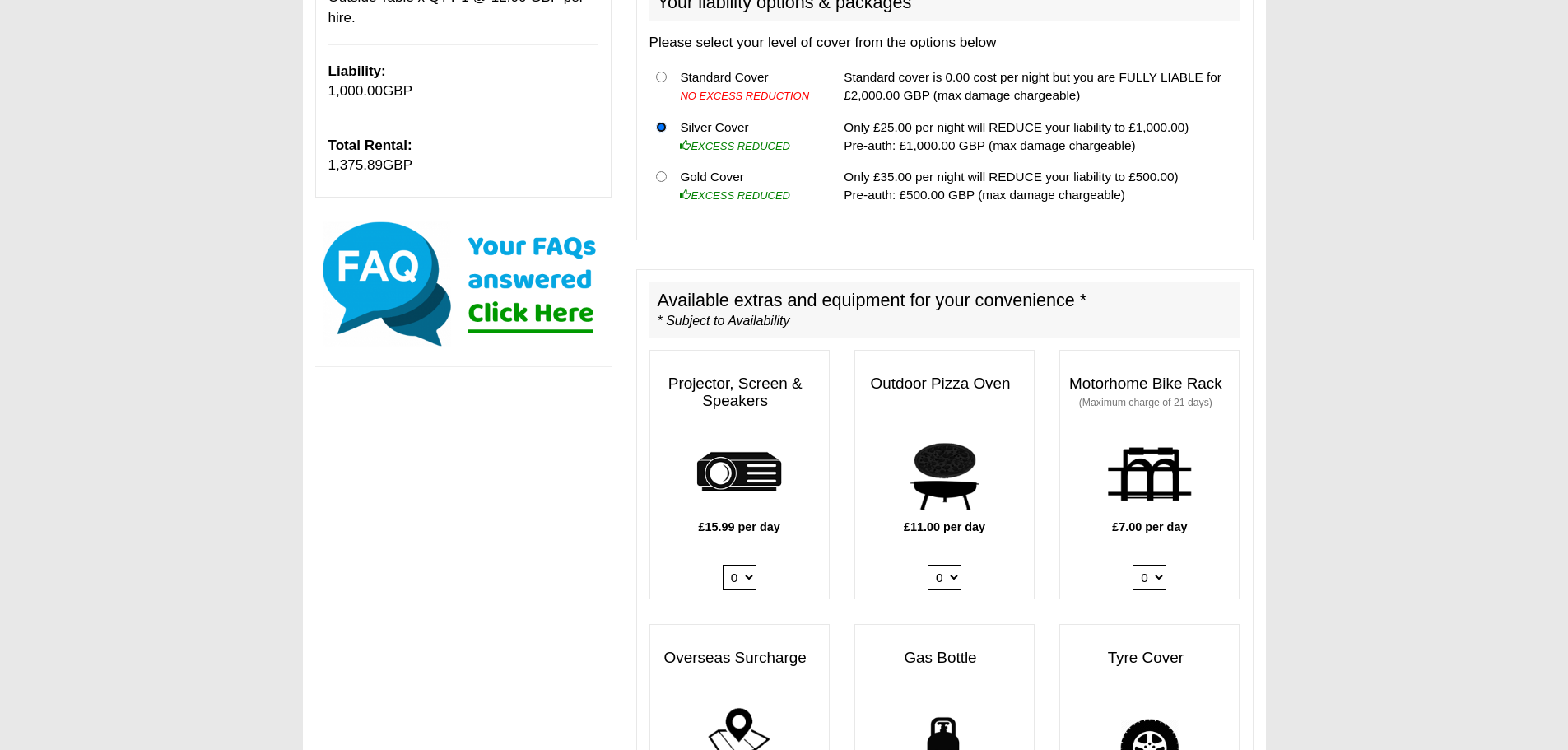
scroll to position [654, 0]
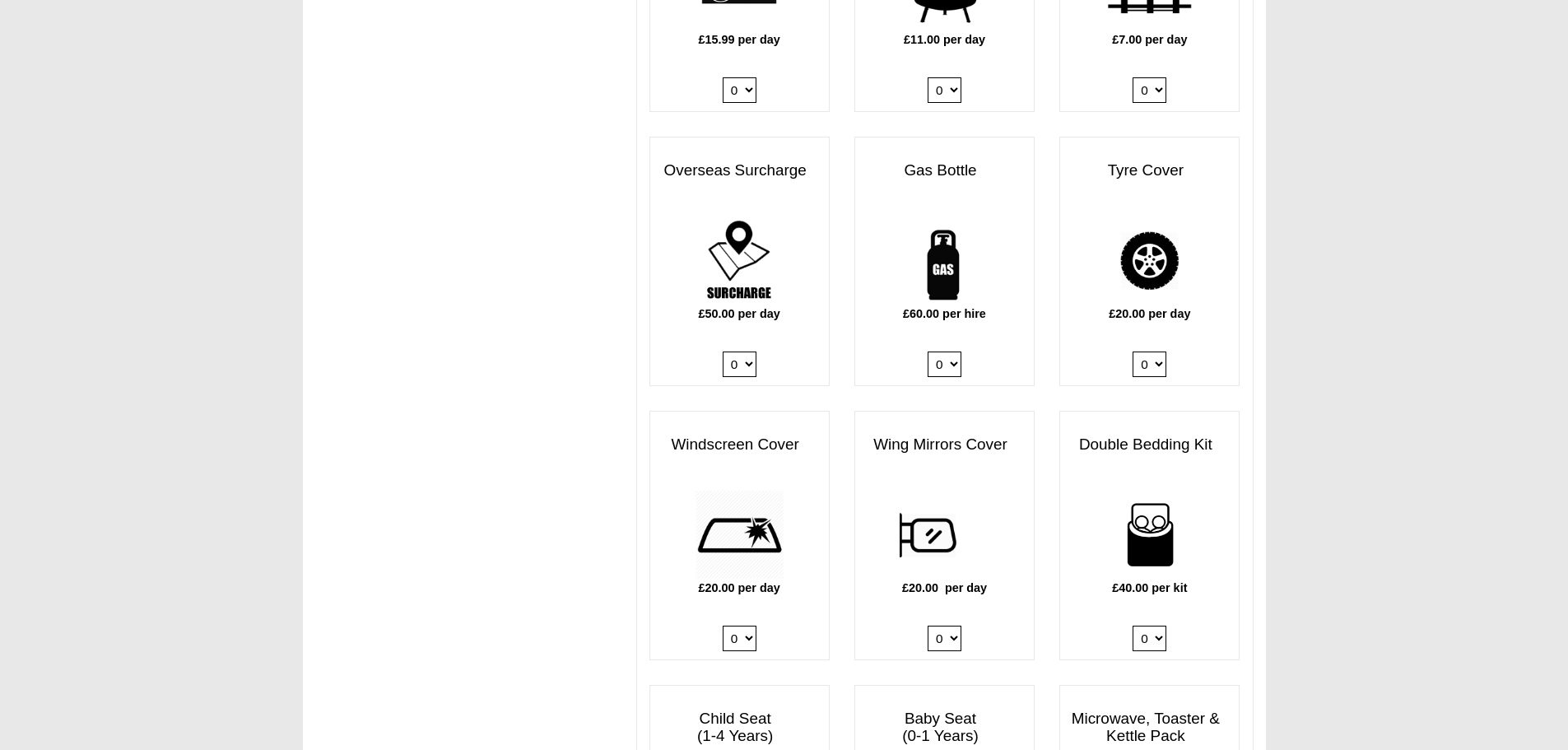
click at [953, 352] on select "0 1" at bounding box center [944, 365] width 33 height 26
click at [949, 353] on select "0 1" at bounding box center [944, 366] width 33 height 26
select select "Gas Bottle x QTY 1 @ 60.00 GBP per hire."
click at [928, 353] on select "0 1" at bounding box center [944, 366] width 33 height 26
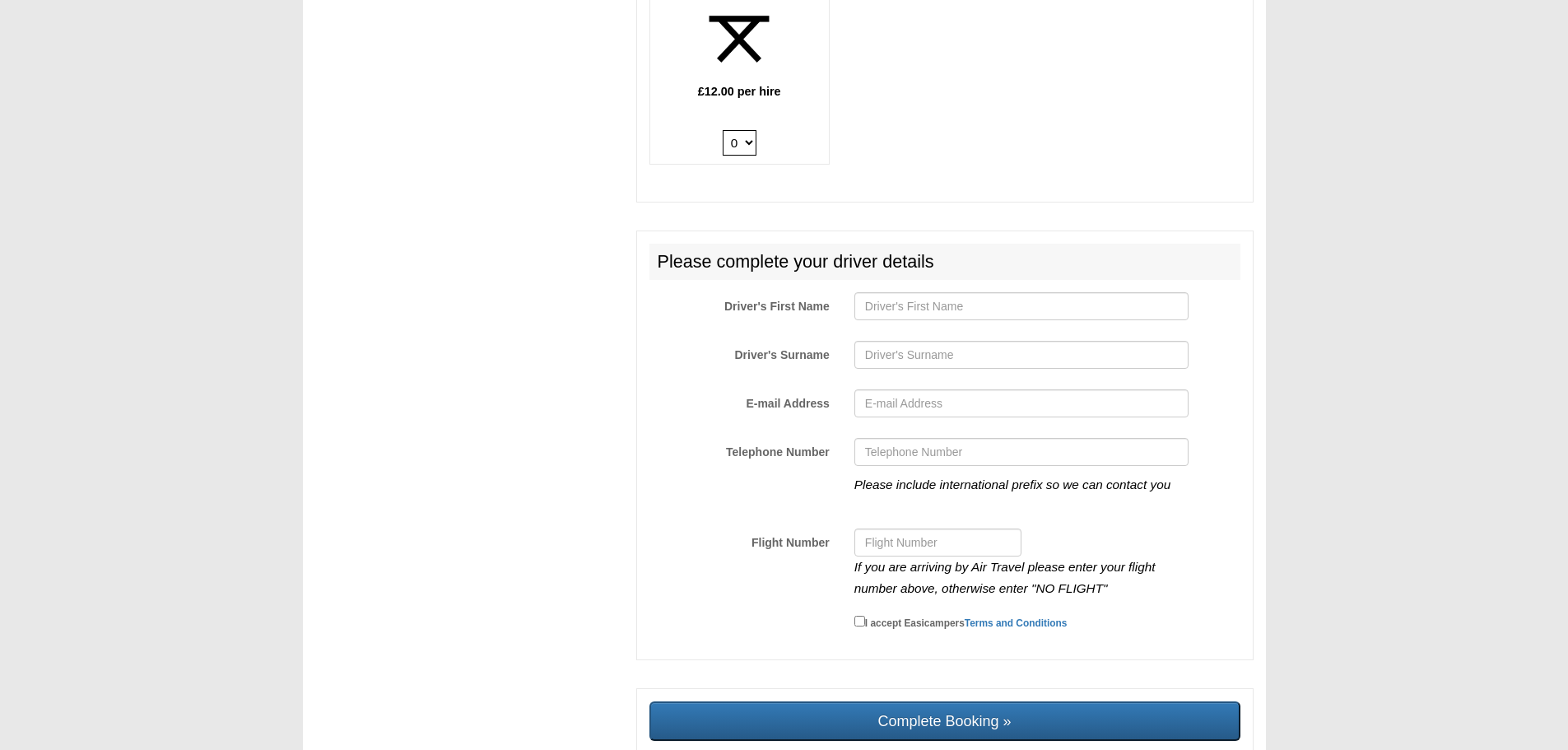
scroll to position [2742, 0]
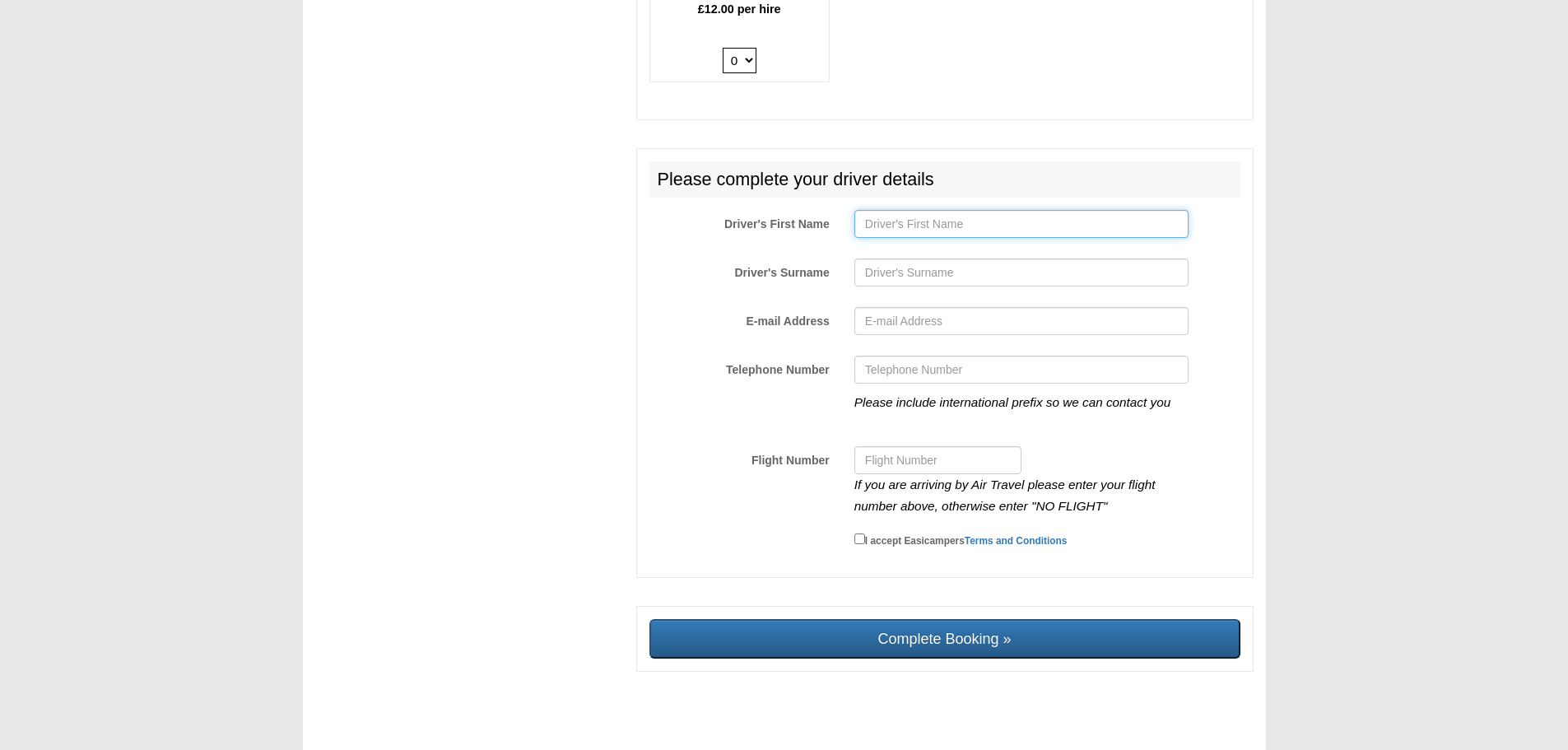
click at [965, 216] on input "Driver's First Name" at bounding box center [1021, 223] width 334 height 28
type input "piet"
type input "de meester"
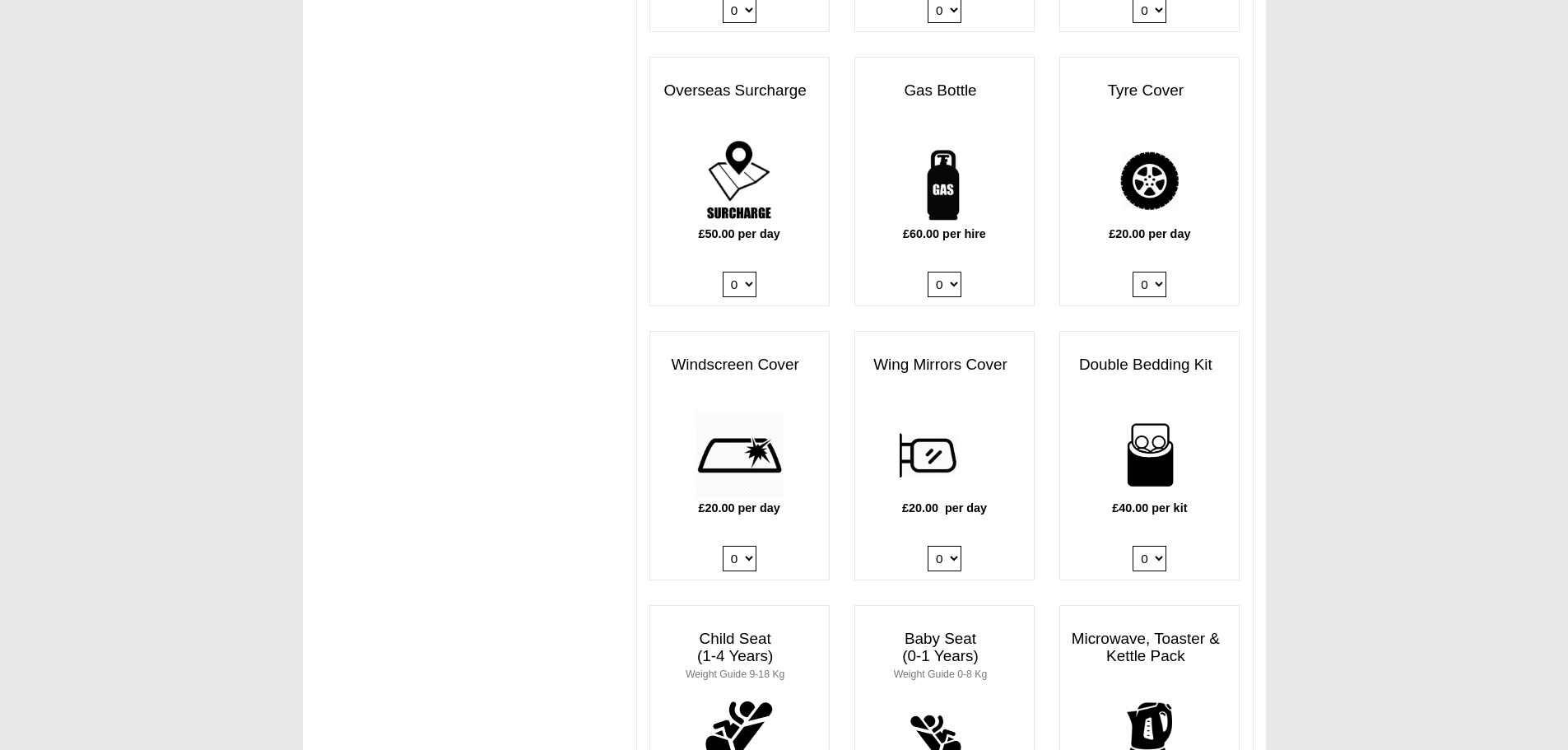
scroll to position [1148, 0]
type input "dopi"
click at [1160, 545] on select "0 1 2 3 4" at bounding box center [1149, 558] width 33 height 26
select select "Double Bedding Kit x QTY 2 @ 40.00 GBP per kit."
click at [1132, 545] on select "0 1 2 3 4" at bounding box center [1149, 558] width 33 height 26
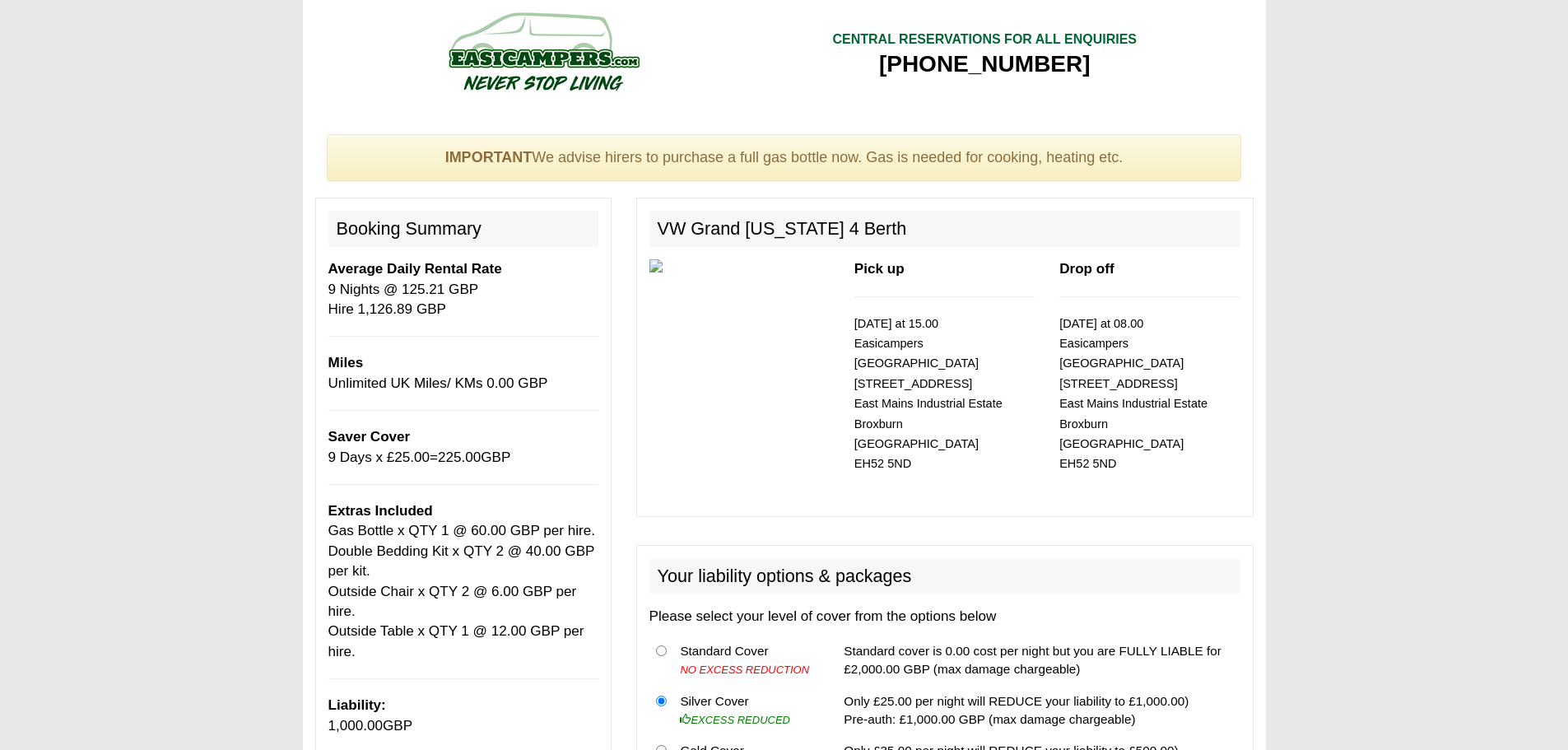
scroll to position [0, 0]
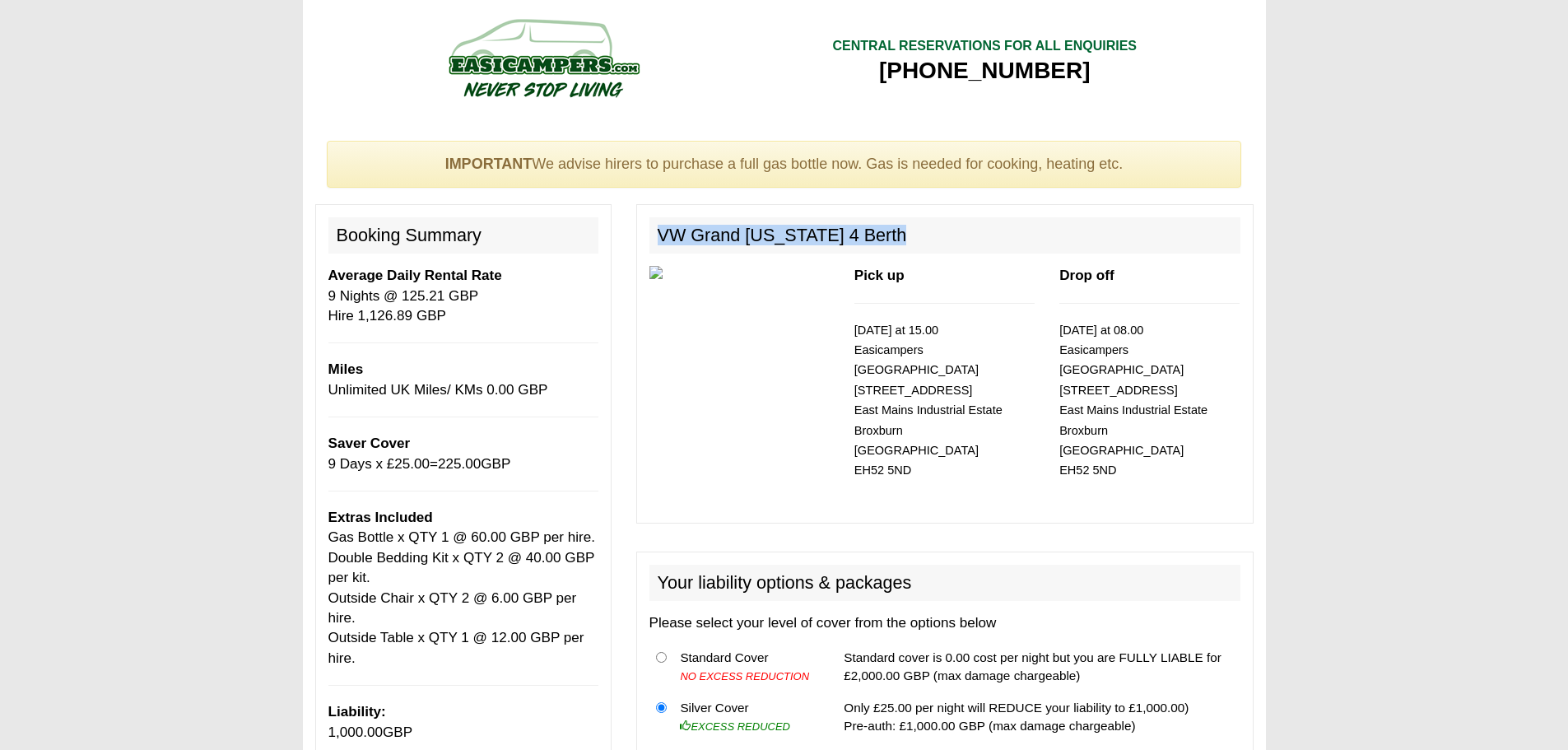
drag, startPoint x: 656, startPoint y: 230, endPoint x: 886, endPoint y: 236, distance: 230.1
click at [886, 236] on h2 "VW Grand [US_STATE] 4 Berth" at bounding box center [945, 235] width 591 height 36
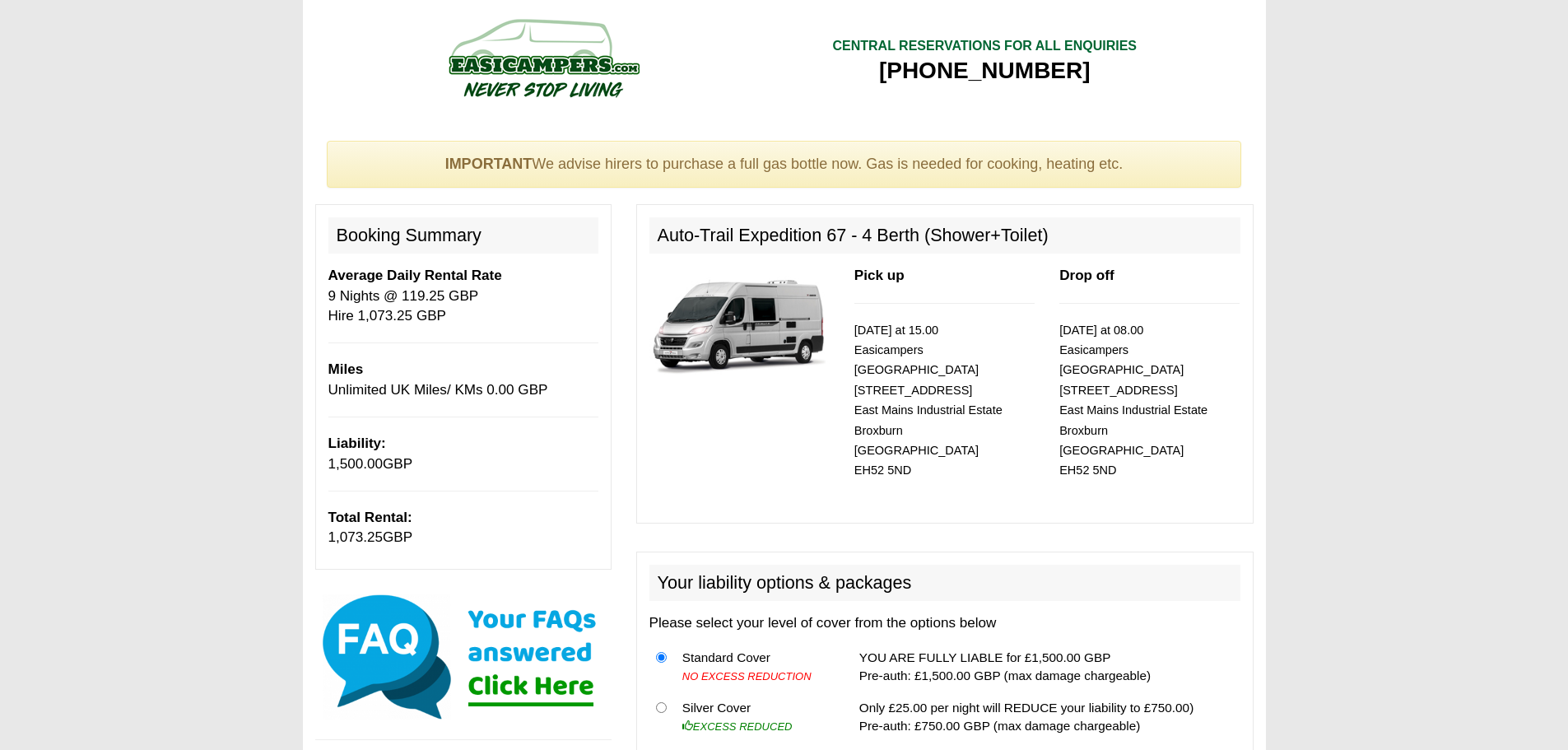
click at [711, 320] on img at bounding box center [739, 324] width 181 height 116
